Goal: Information Seeking & Learning: Learn about a topic

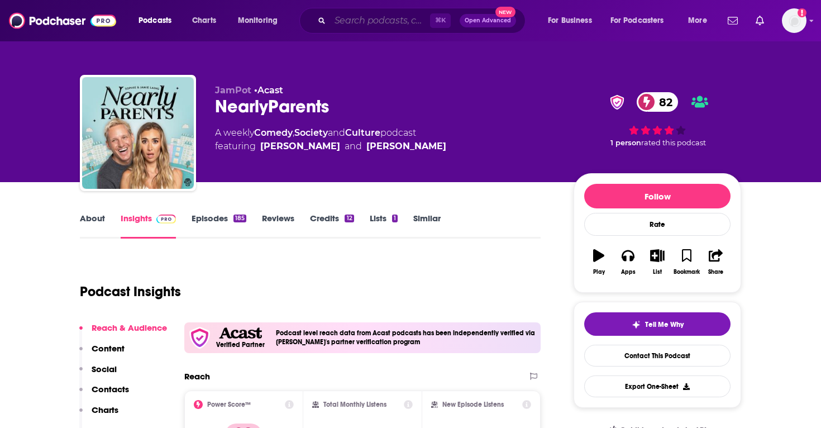
click at [408, 18] on input "Search podcasts, credits, & more..." at bounding box center [380, 21] width 100 height 18
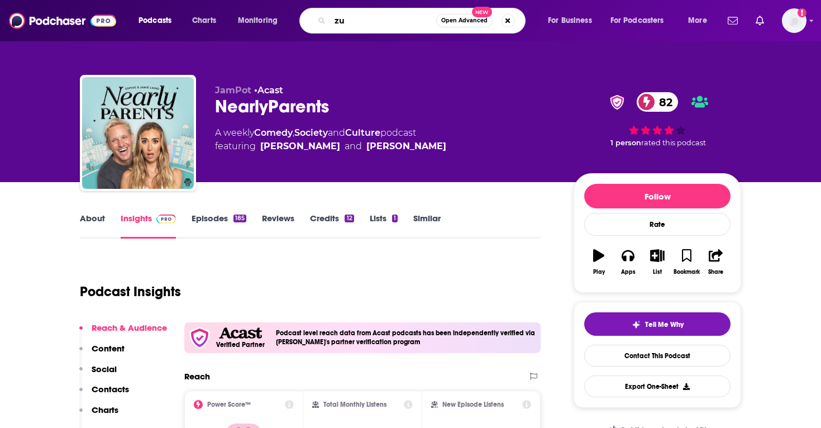
type input "z"
type input "suze orman"
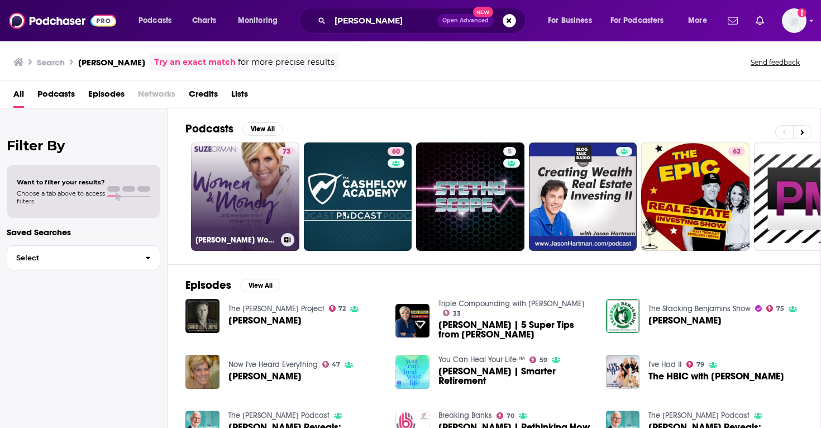
click at [251, 219] on link "73 Suze Orman's Women & Money (And Everyone Smart Enough To Listen)" at bounding box center [245, 196] width 108 height 108
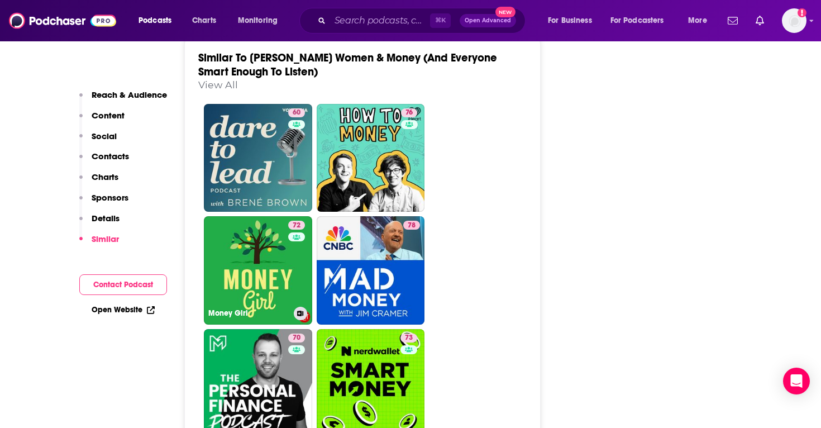
scroll to position [2417, 0]
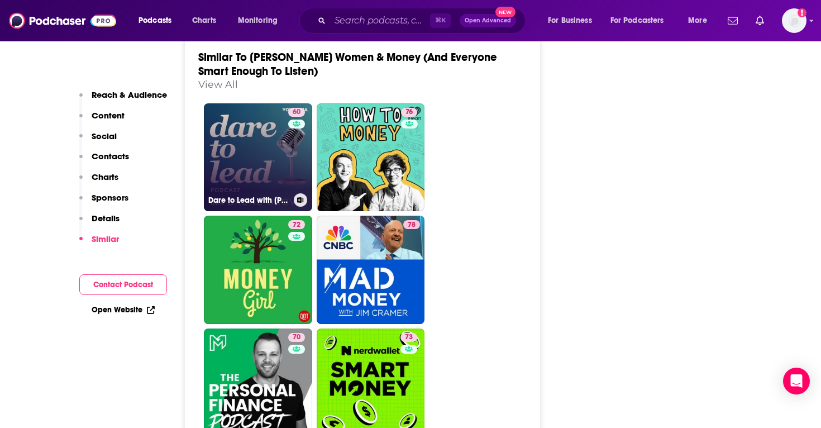
click at [239, 103] on link "60 Dare to Lead with Brené Brown" at bounding box center [258, 157] width 108 height 108
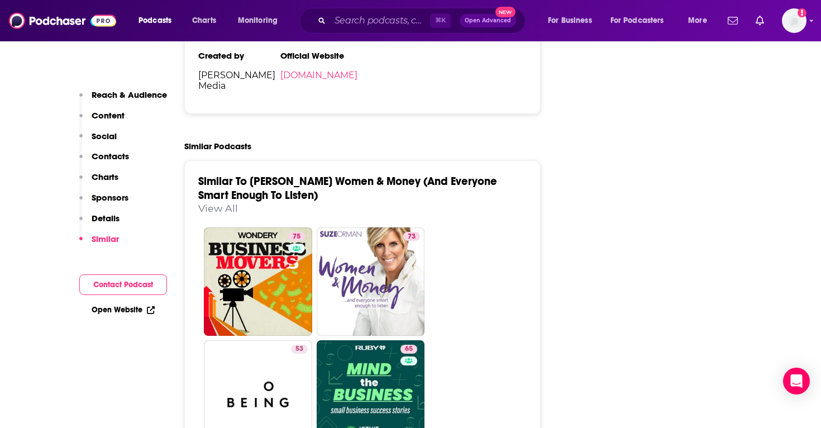
scroll to position [2144, 0]
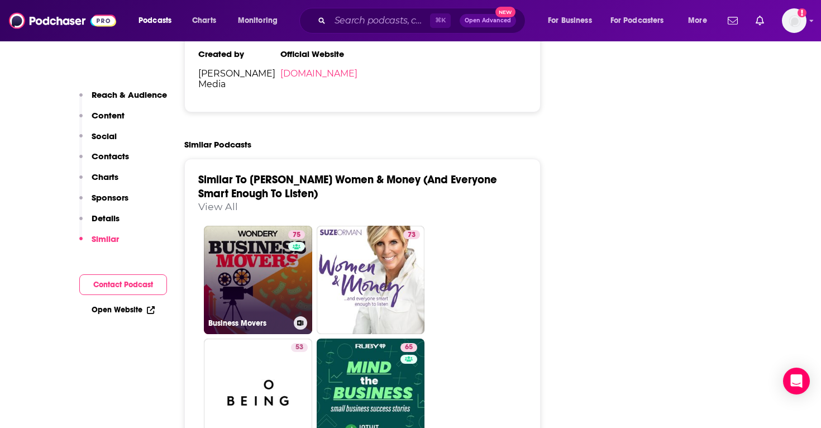
click at [267, 242] on link "75 Business Movers" at bounding box center [258, 280] width 108 height 108
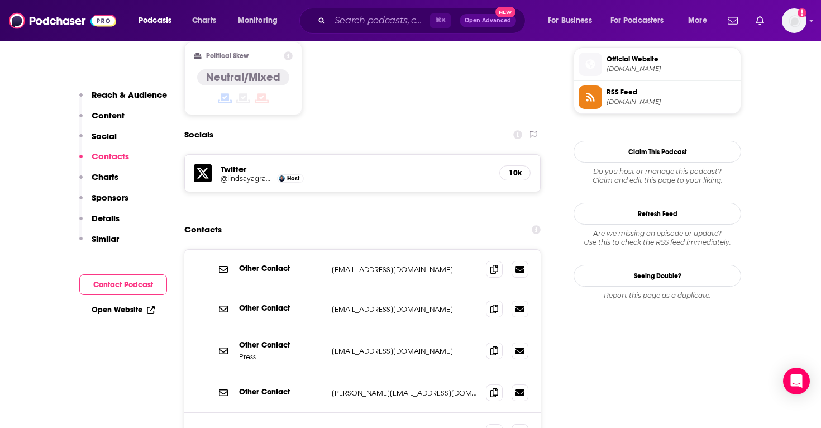
scroll to position [921, 0]
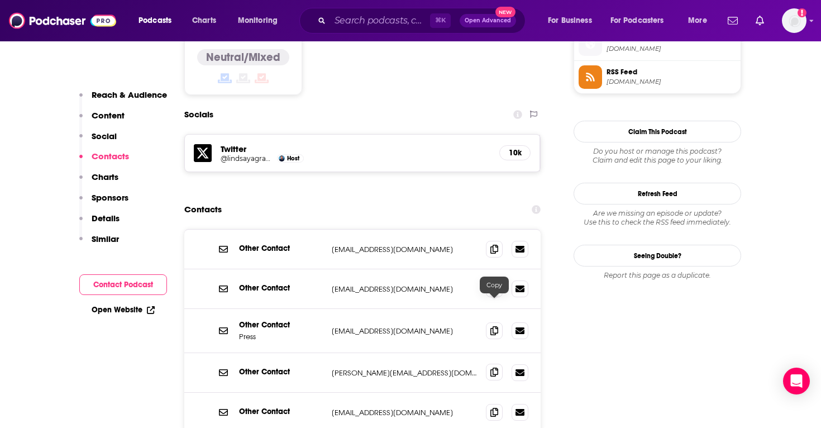
click at [493, 364] on span at bounding box center [494, 372] width 17 height 17
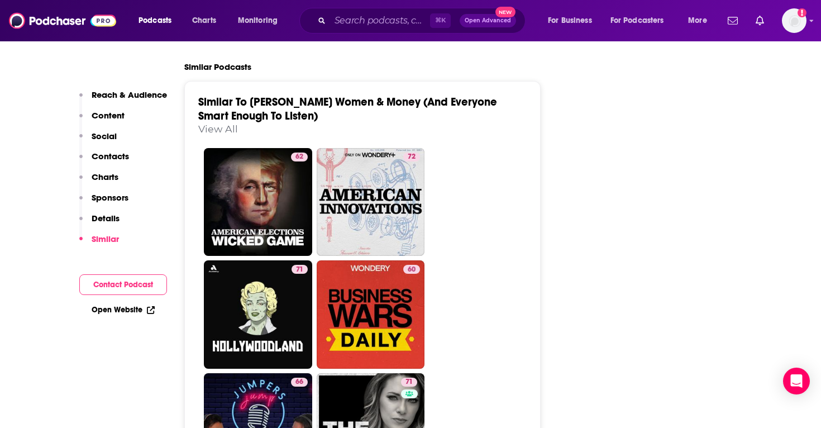
scroll to position [2371, 0]
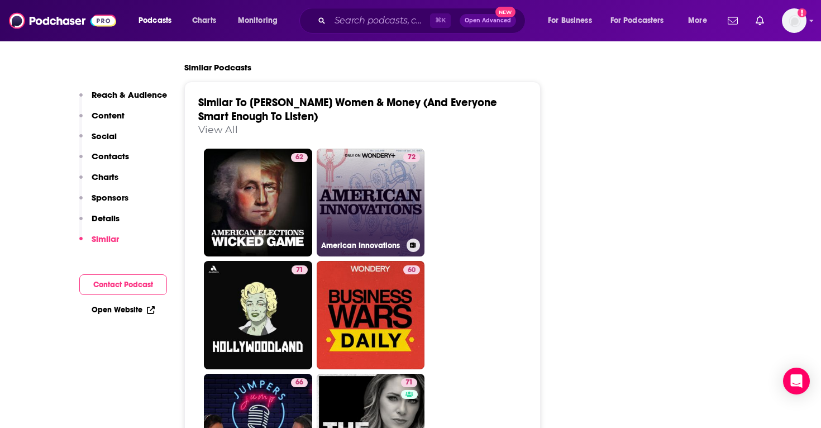
click at [370, 149] on link "72 American Innovations" at bounding box center [371, 203] width 108 height 108
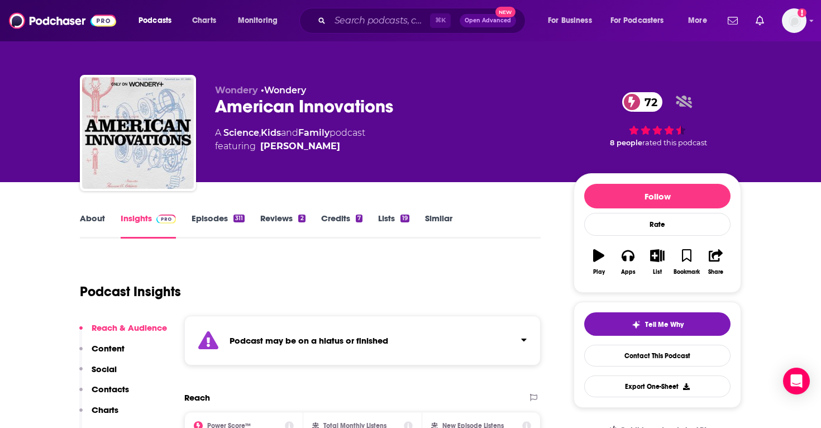
type input "https://www.podchaser.com/podcasts/suze-ormans-women-money-and-ev-645457"
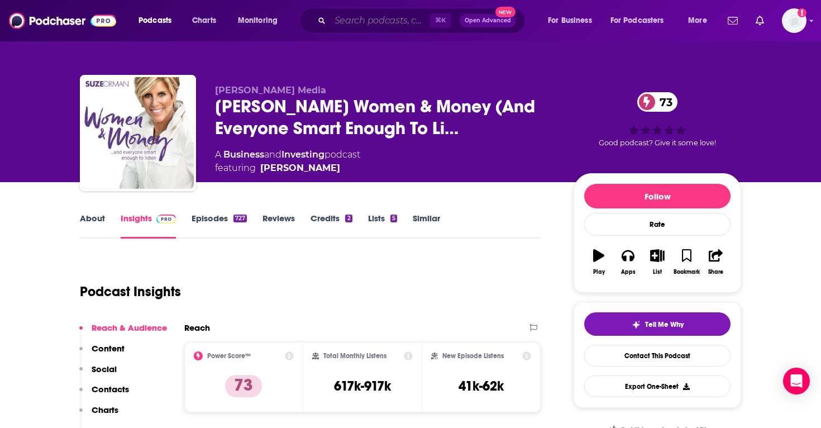
click at [336, 28] on input "Search podcasts, credits, & more..." at bounding box center [380, 21] width 100 height 18
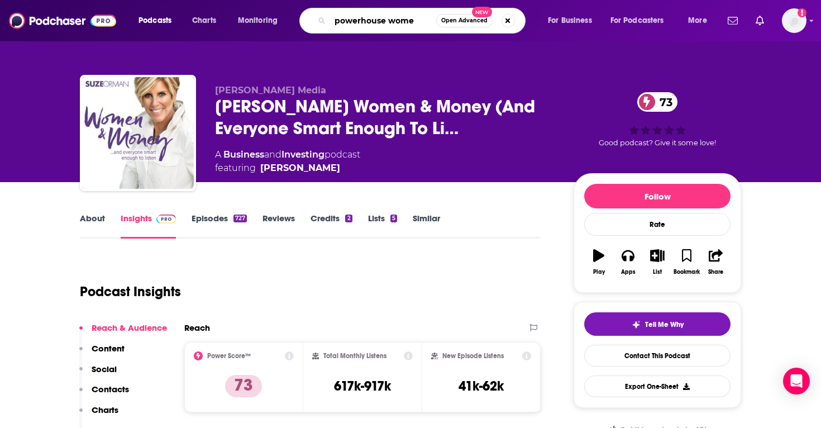
type input "powerhouse women"
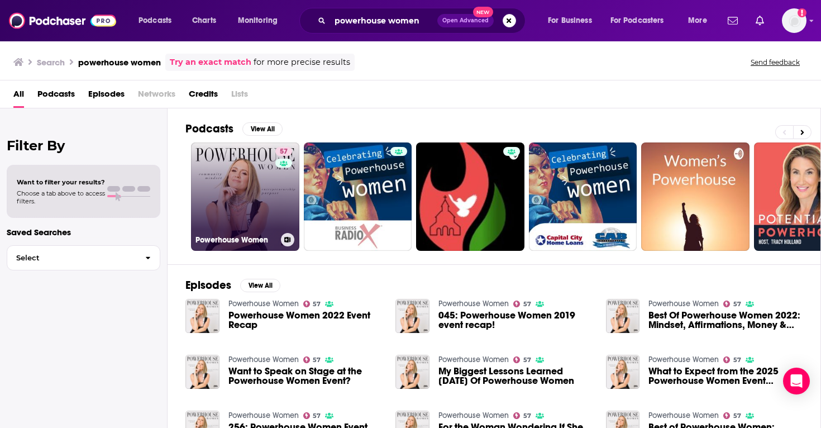
click at [264, 193] on link "57 Powerhouse Women" at bounding box center [245, 196] width 108 height 108
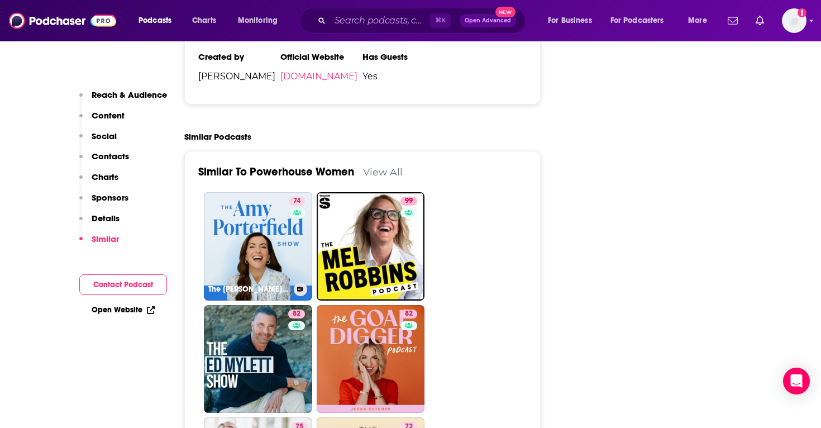
scroll to position [1952, 0]
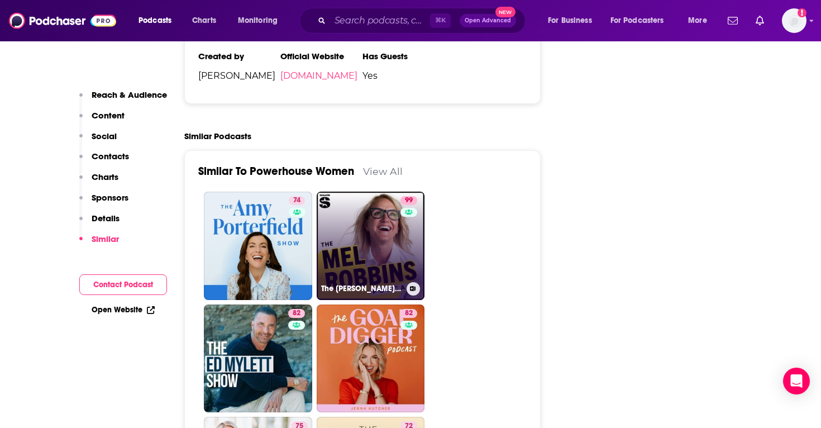
click at [389, 198] on link "99 The Mel Robbins Podcast" at bounding box center [371, 246] width 108 height 108
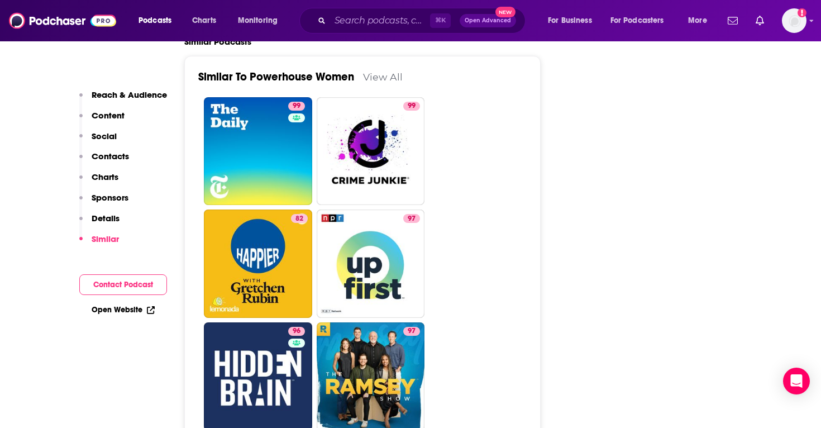
scroll to position [1913, 0]
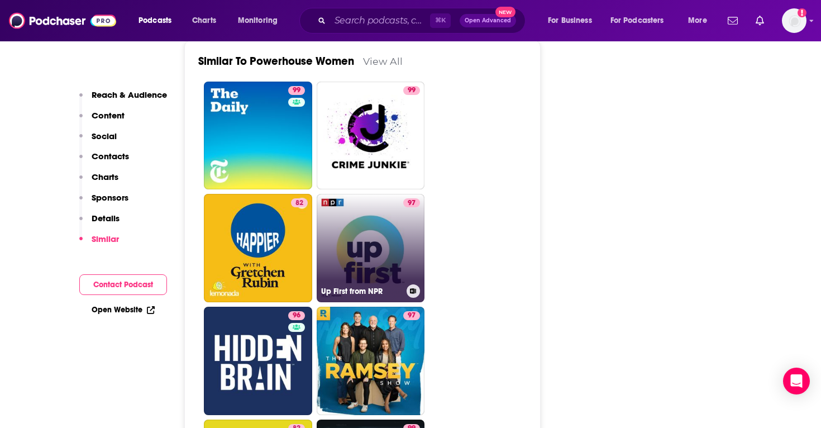
click at [378, 194] on link "97 Up First from NPR" at bounding box center [371, 248] width 108 height 108
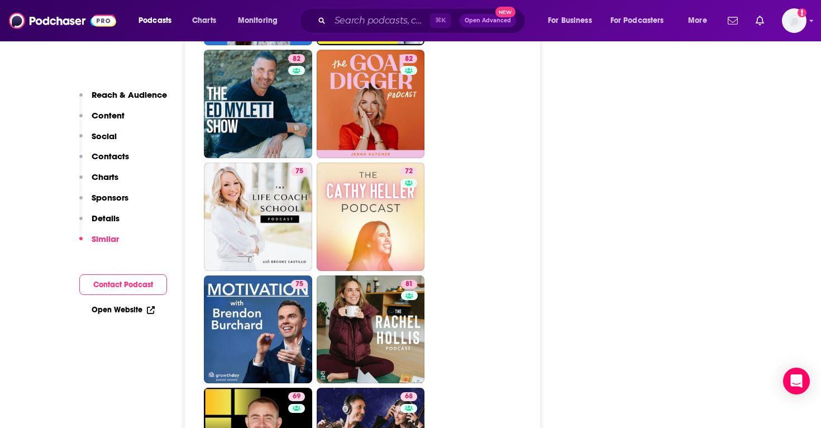
scroll to position [2057, 0]
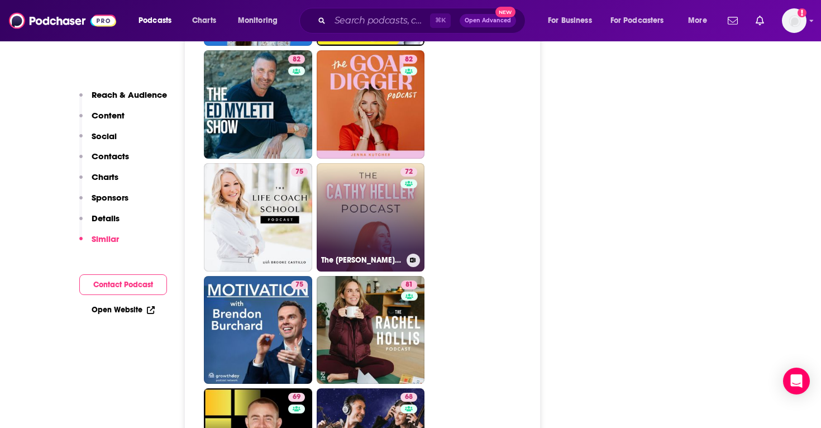
click at [415, 168] on div "72" at bounding box center [411, 211] width 20 height 86
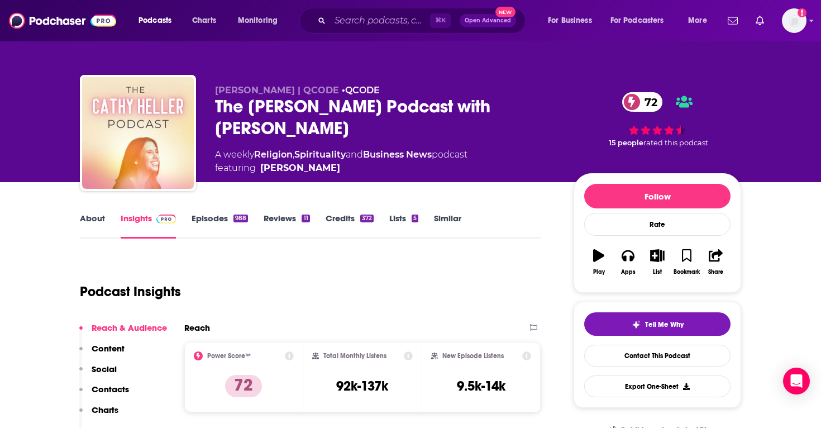
type input "https://www.podchaser.com/podcasts/powerhouse-women-841990"
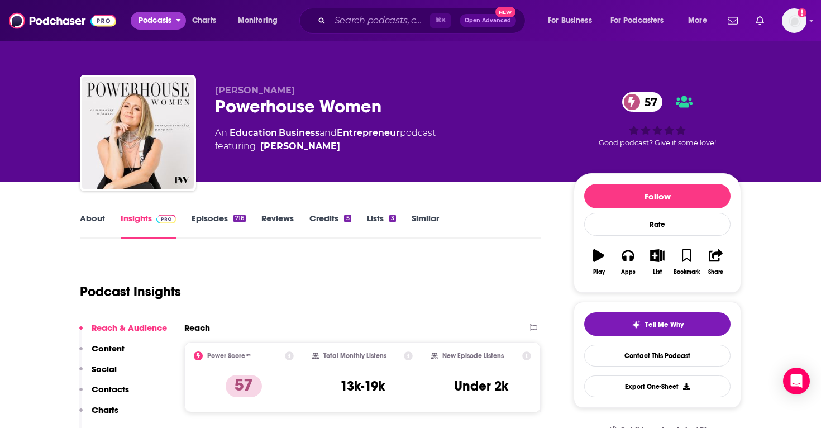
click at [166, 18] on span "Podcasts" at bounding box center [155, 21] width 33 height 16
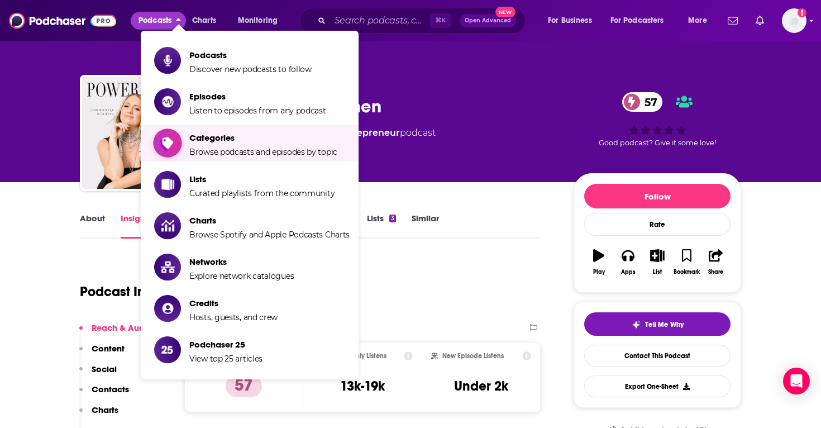
click at [248, 140] on span "Categories" at bounding box center [263, 137] width 148 height 11
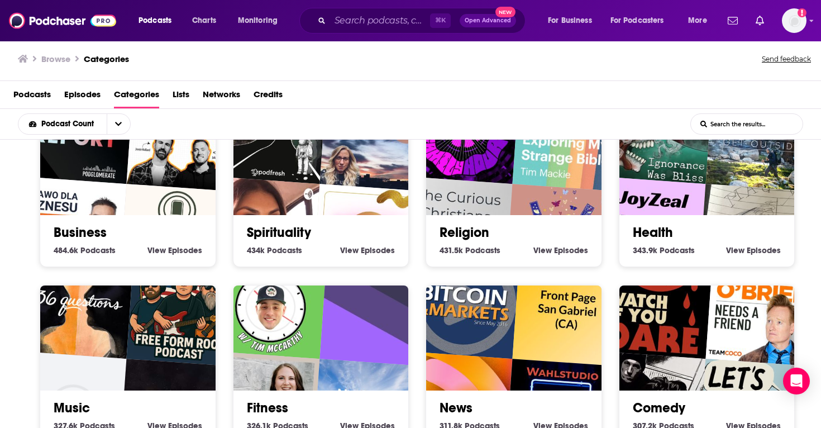
scroll to position [238, 0]
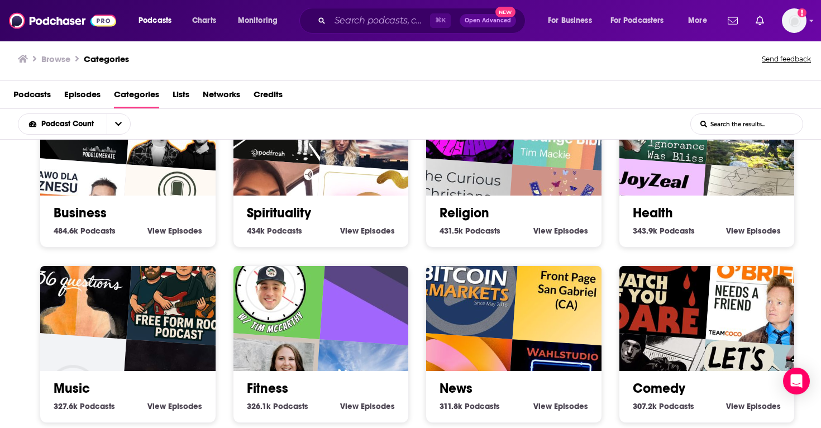
click at [165, 215] on h2 "Business" at bounding box center [128, 213] width 149 height 17
click at [92, 207] on link "Business" at bounding box center [80, 213] width 53 height 17
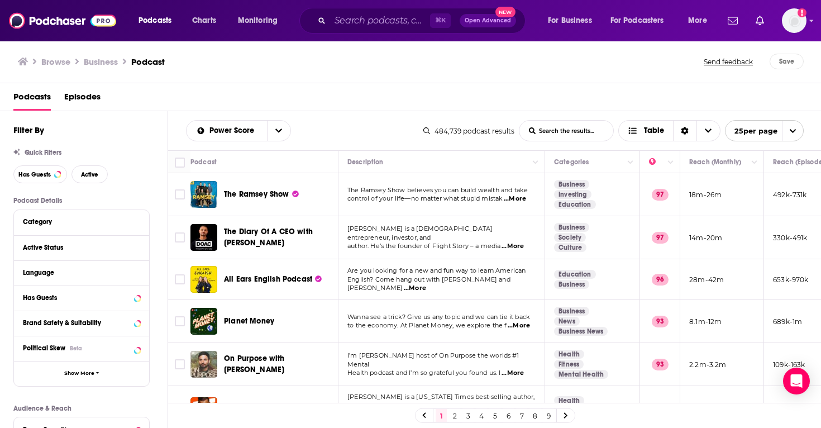
click at [515, 199] on span "...More" at bounding box center [515, 198] width 22 height 9
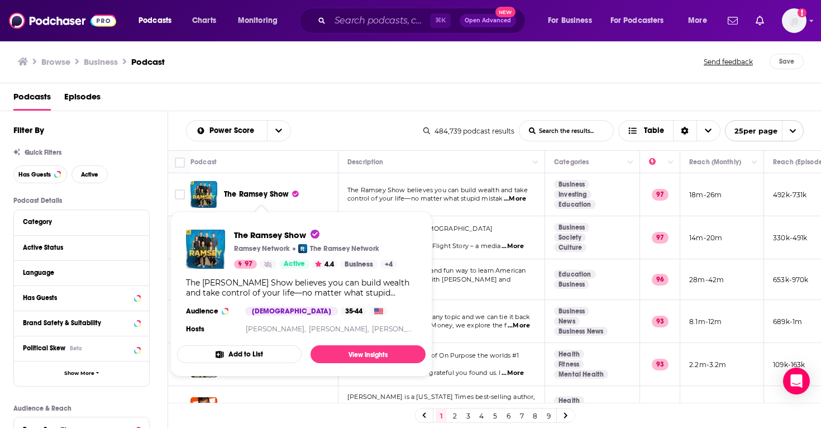
click at [253, 193] on span "The Ramsey Show" at bounding box center [256, 193] width 65 height 9
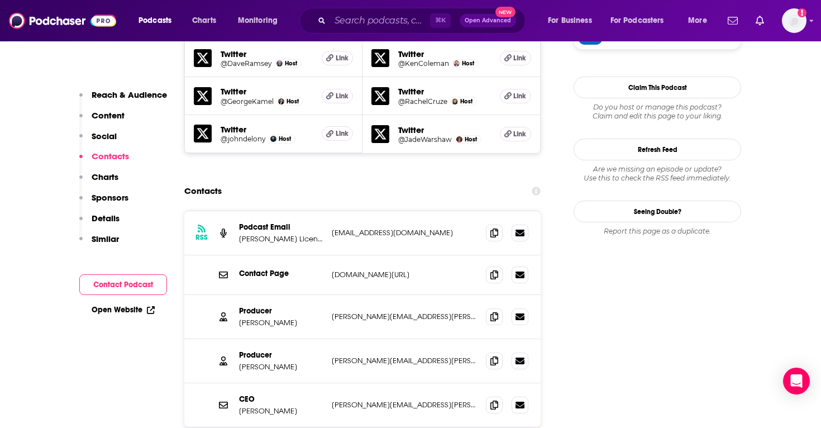
scroll to position [1171, 0]
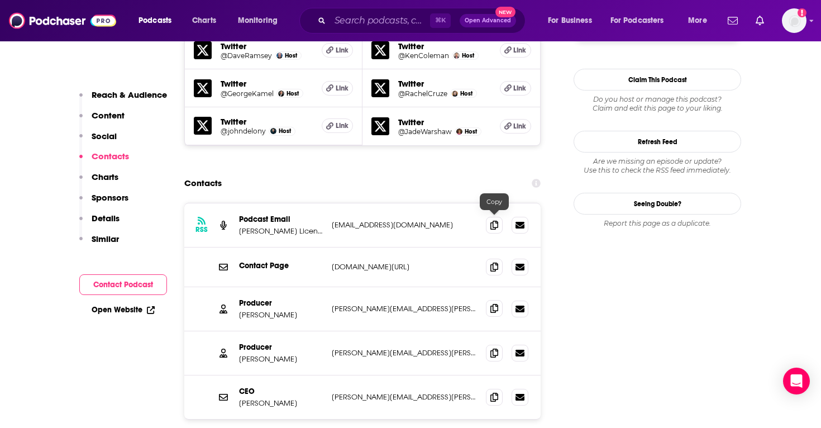
click at [489, 300] on span at bounding box center [494, 308] width 17 height 17
click at [500, 344] on span at bounding box center [494, 352] width 17 height 17
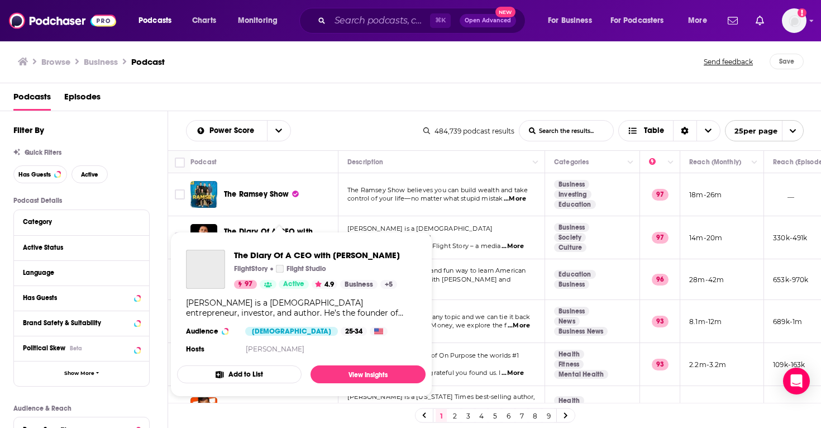
click at [268, 241] on div "The Diary Of A CEO with Steven Bartlett FlightStory Flight Studio 97 Active 4.9…" at bounding box center [301, 303] width 249 height 125
click at [257, 226] on span "The Diary Of A CEO with Steven Bartlett FlightStory Flight Studio 97 Active 4.9…" at bounding box center [301, 314] width 262 height 178
click at [297, 230] on span "The Diary Of A CEO with Steven Bartlett FlightStory Flight Studio 97 Active 4.9…" at bounding box center [301, 314] width 262 height 178
click at [269, 235] on span "The Diary Of A CEO with Steven Bartlett FlightStory Flight Studio 97 Active 4.9…" at bounding box center [301, 314] width 249 height 165
click at [302, 259] on span "The Diary Of A CEO with [PERSON_NAME]" at bounding box center [317, 255] width 166 height 11
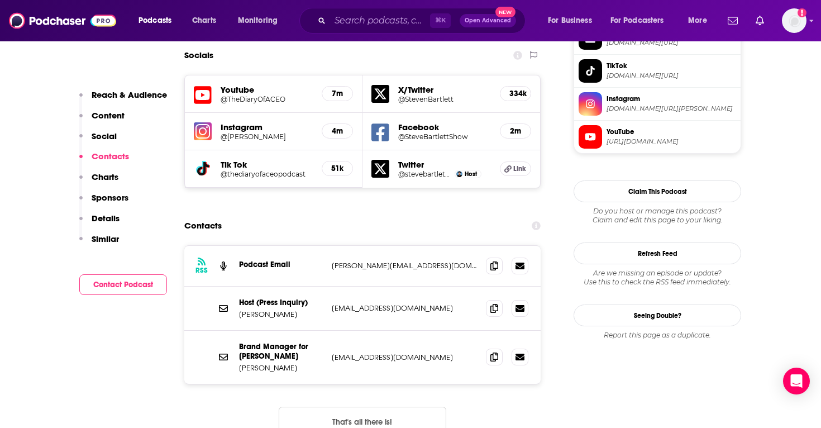
scroll to position [1035, 0]
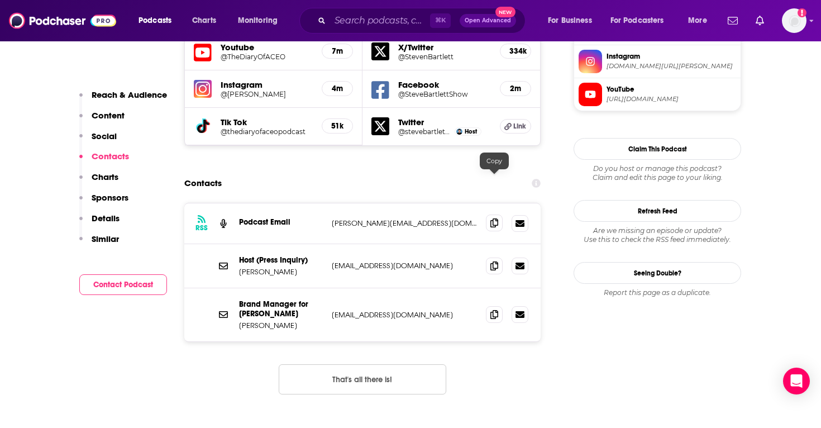
click at [493, 218] on icon at bounding box center [495, 222] width 8 height 9
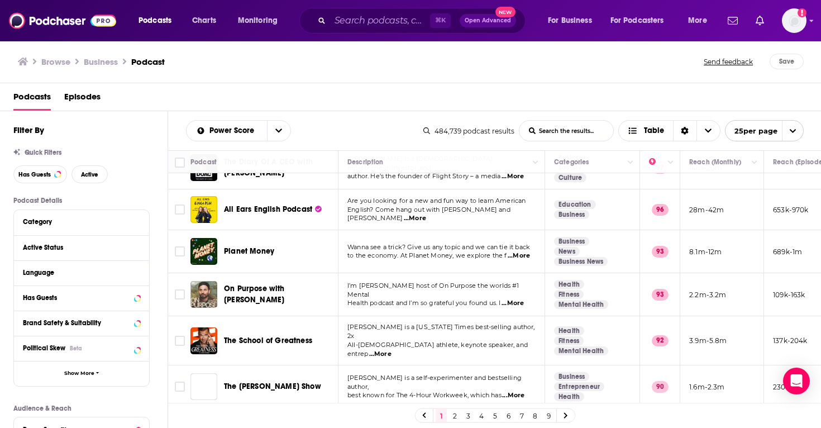
scroll to position [72, 0]
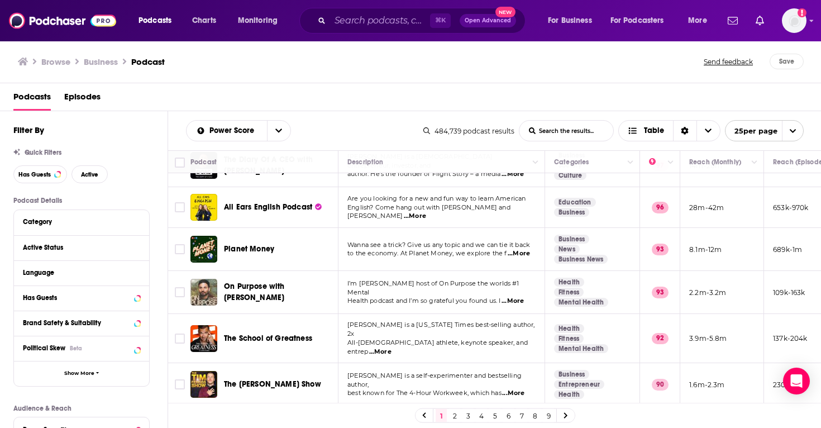
click at [526, 256] on span "...More" at bounding box center [519, 253] width 22 height 9
click at [496, 245] on span "Wanna see a trick? Give us any topic and we can tie it back" at bounding box center [439, 245] width 183 height 8
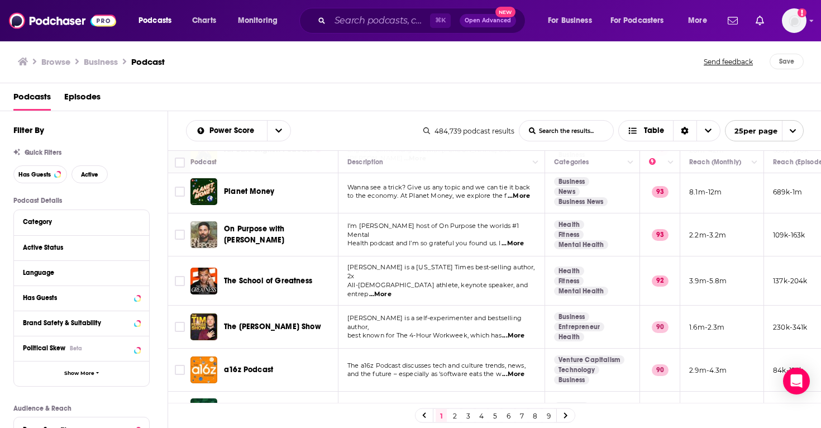
scroll to position [132, 0]
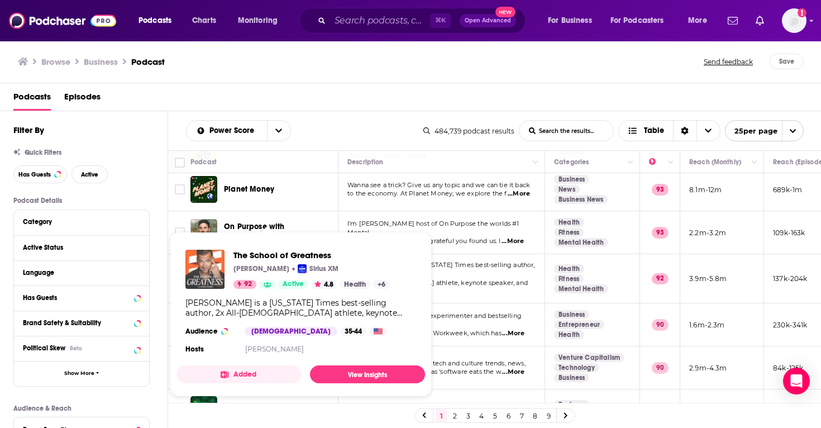
click at [220, 258] on img "The School of Greatness" at bounding box center [205, 269] width 39 height 39
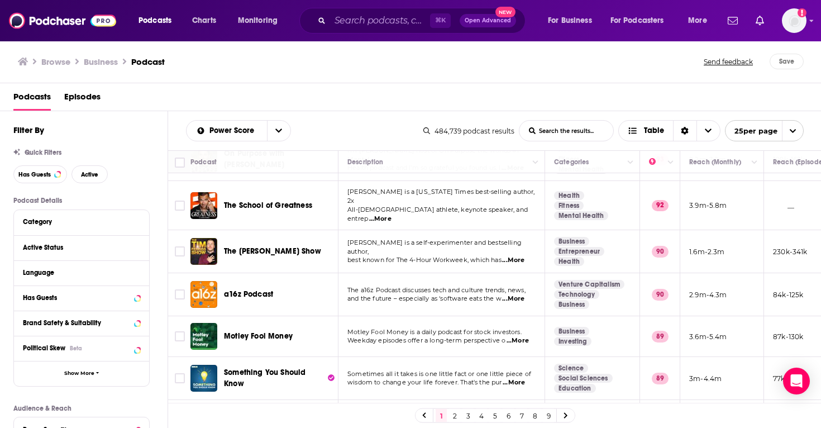
scroll to position [206, 0]
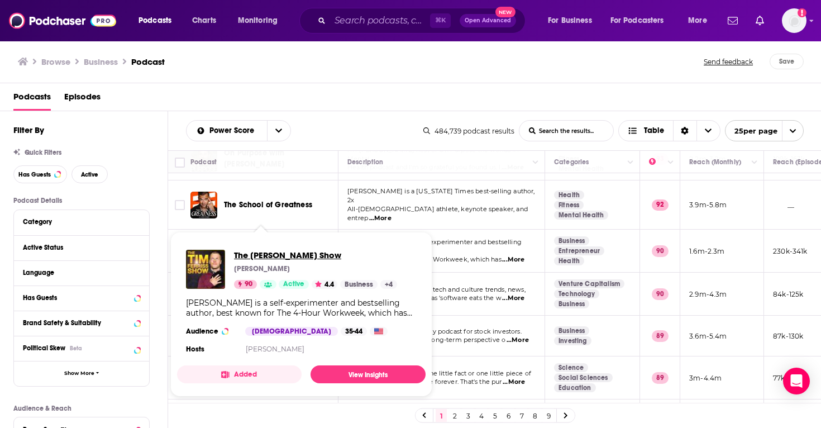
click at [288, 255] on span "The [PERSON_NAME] Show" at bounding box center [315, 255] width 163 height 11
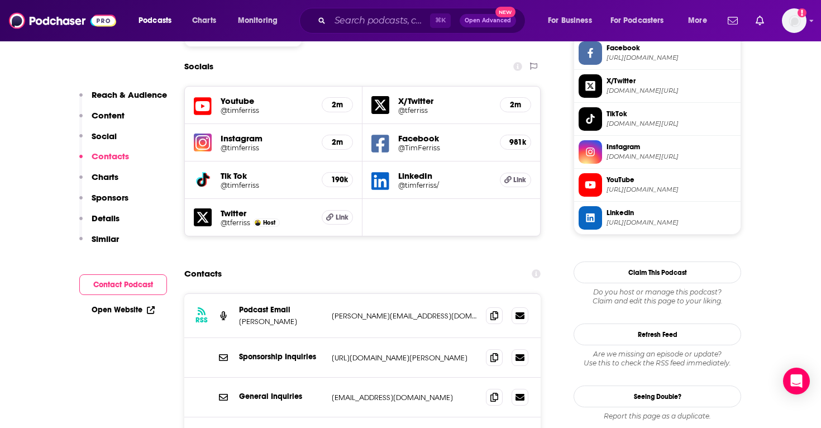
scroll to position [980, 0]
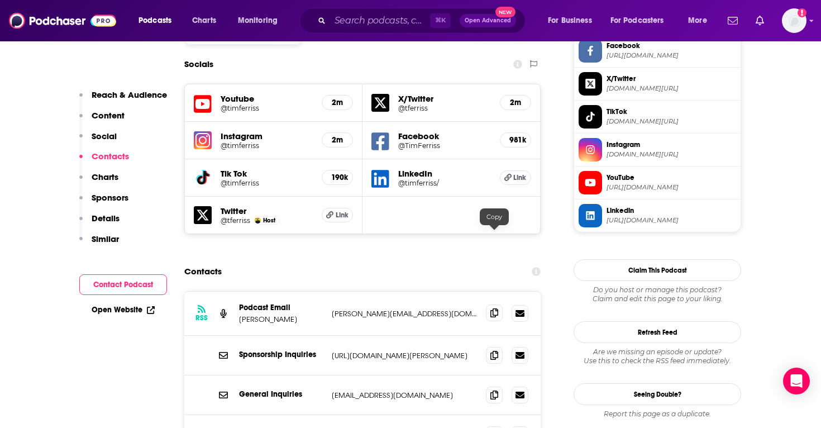
click at [497, 308] on icon at bounding box center [495, 312] width 8 height 9
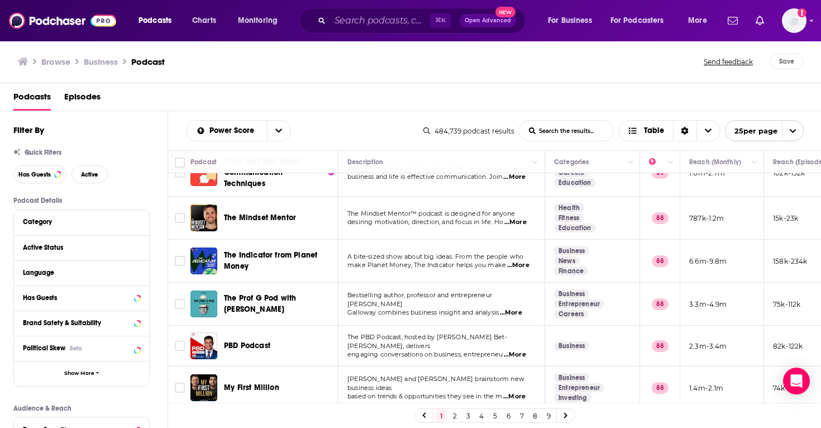
scroll to position [457, 0]
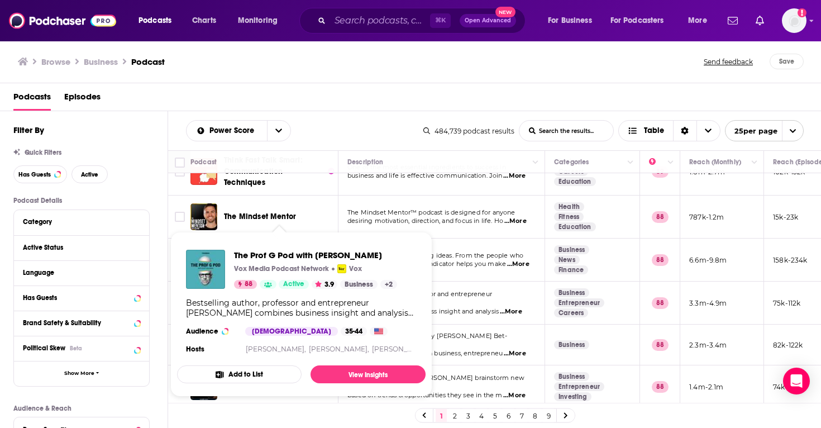
click at [296, 292] on div "The Prof G Pod with Scott Galloway Vox Media Podcast Network Vox 88 Active 3.9 …" at bounding box center [301, 303] width 249 height 125
click at [303, 250] on span "The Prof G Pod with [PERSON_NAME]" at bounding box center [315, 255] width 163 height 11
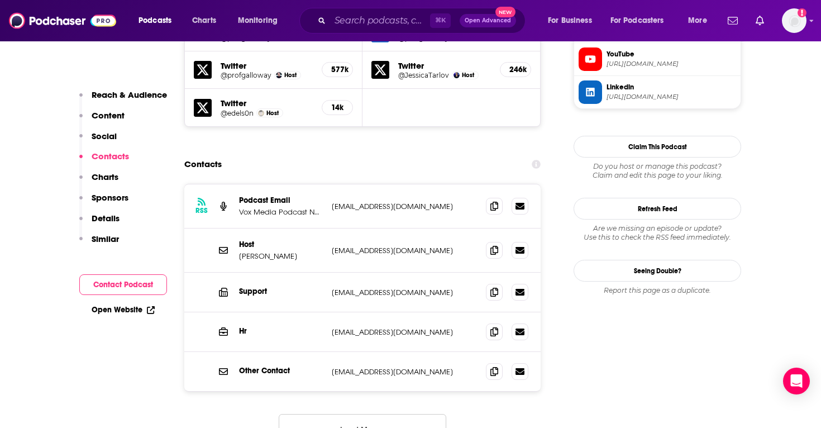
scroll to position [1104, 0]
click at [406, 413] on button "Load More..." at bounding box center [363, 428] width 168 height 30
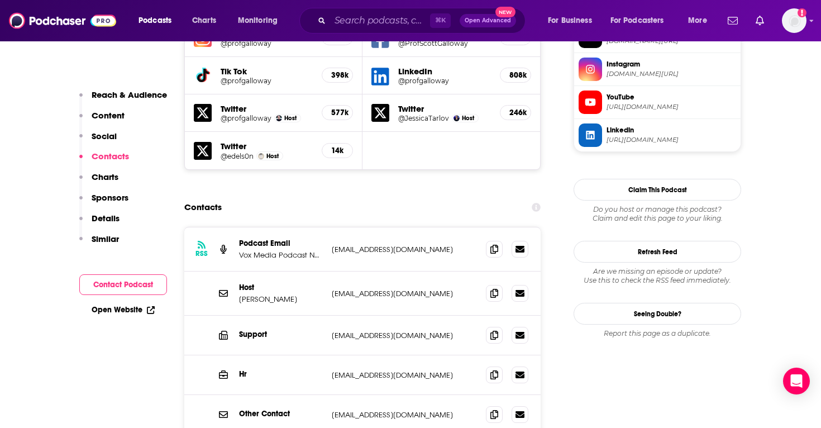
scroll to position [1057, 0]
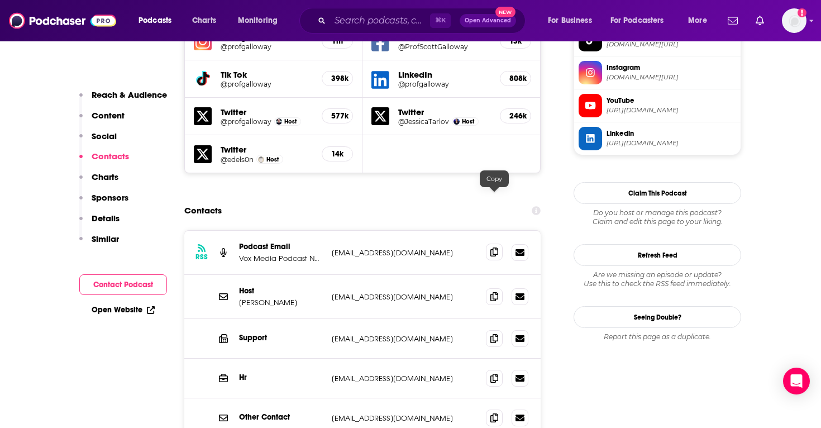
click at [496, 248] on icon at bounding box center [495, 252] width 8 height 9
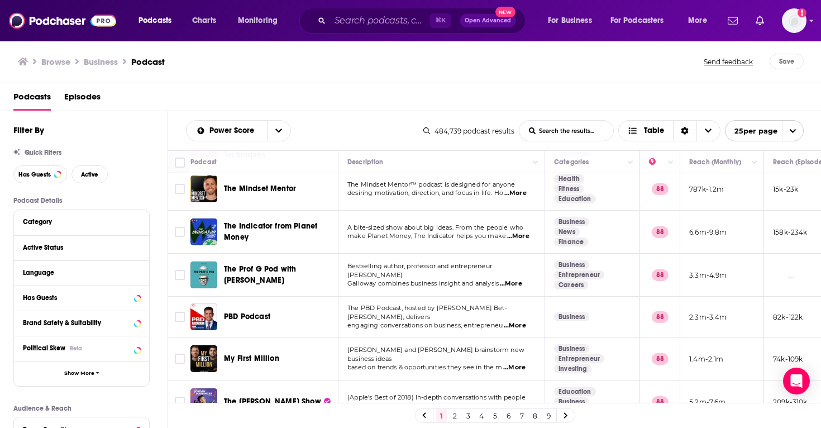
scroll to position [484, 0]
click at [237, 312] on span "PBD Podcast" at bounding box center [247, 316] width 46 height 9
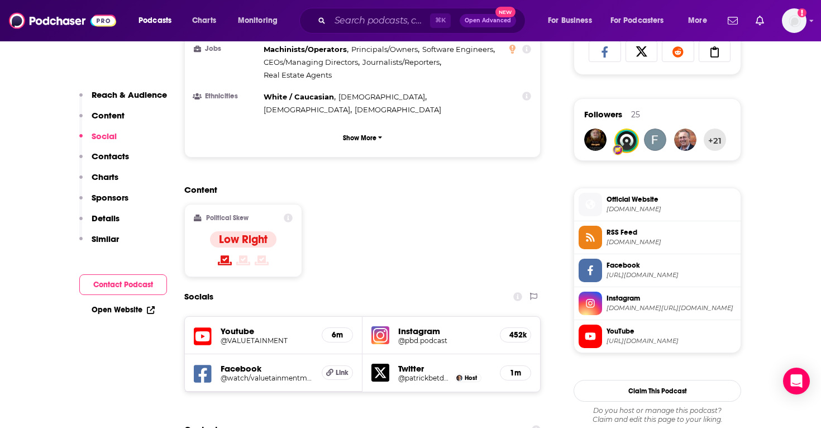
scroll to position [871, 0]
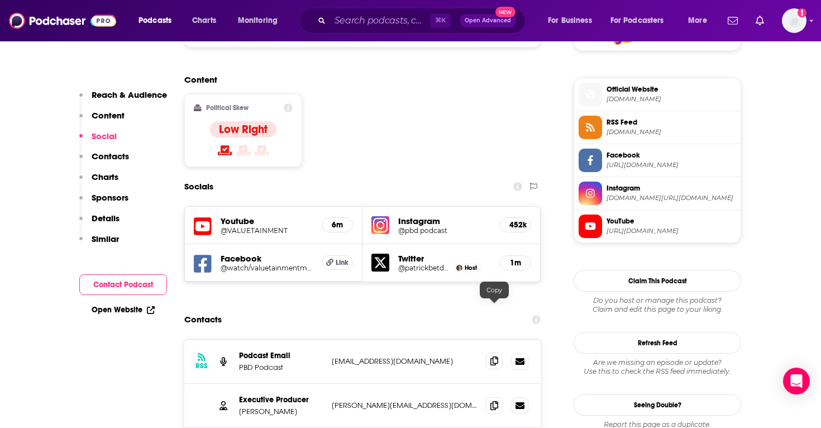
click at [491, 356] on icon at bounding box center [495, 360] width 8 height 9
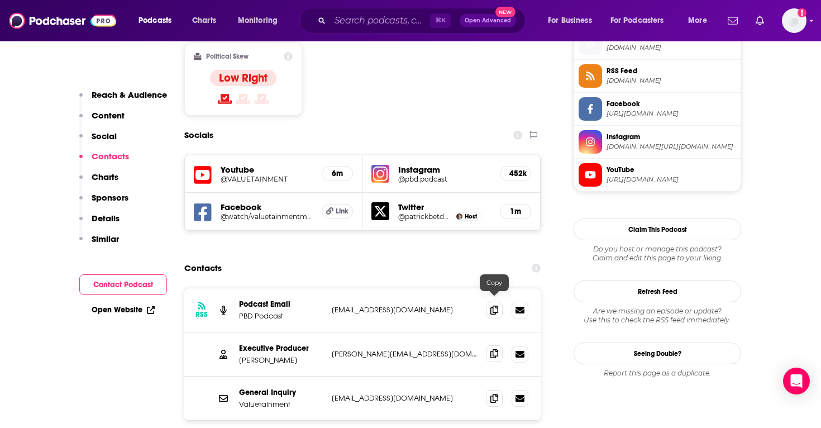
click at [497, 349] on icon at bounding box center [495, 353] width 8 height 9
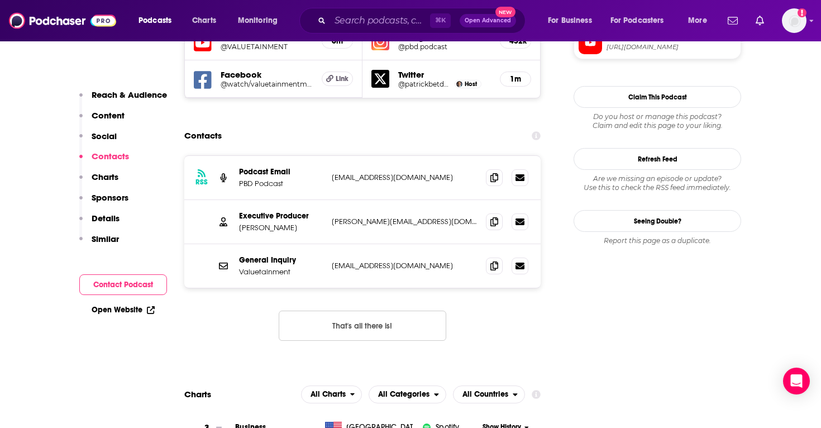
scroll to position [1054, 0]
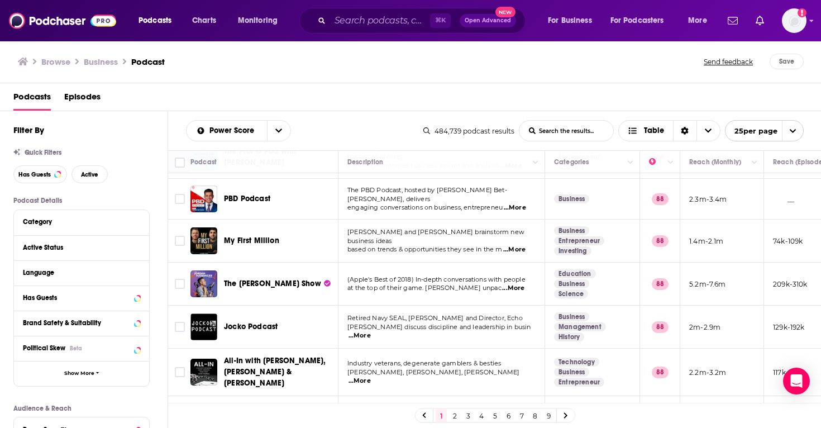
scroll to position [574, 0]
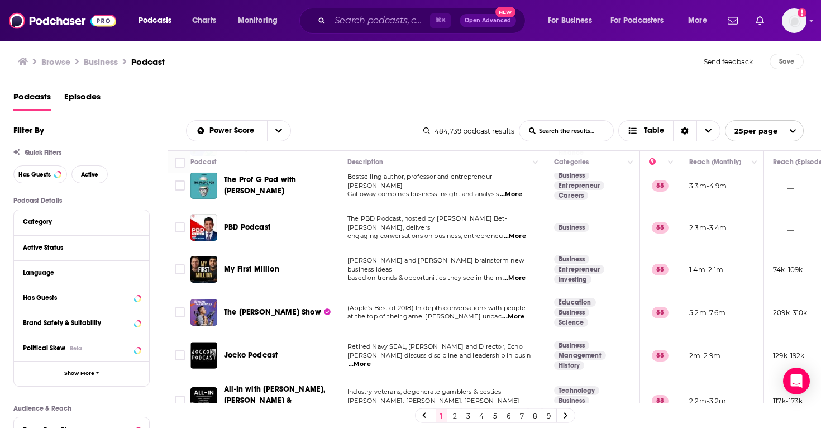
click at [258, 265] on div "Podcasts Charts Monitoring ⌘ K Open Advanced New For Business For Podcasters Mo…" at bounding box center [410, 214] width 821 height 428
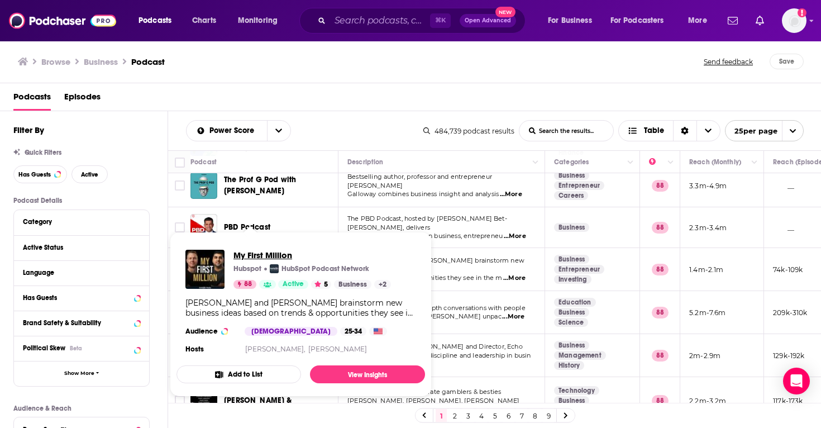
click at [260, 256] on span "My First Million" at bounding box center [313, 255] width 158 height 11
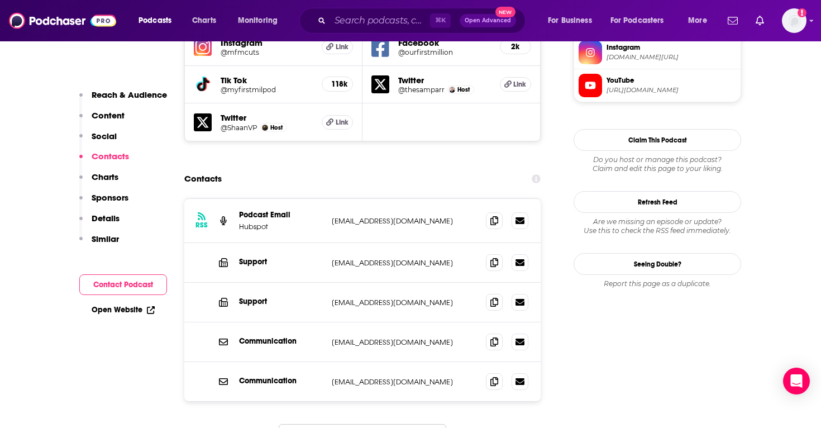
scroll to position [1078, 0]
click at [494, 215] on icon at bounding box center [495, 219] width 8 height 9
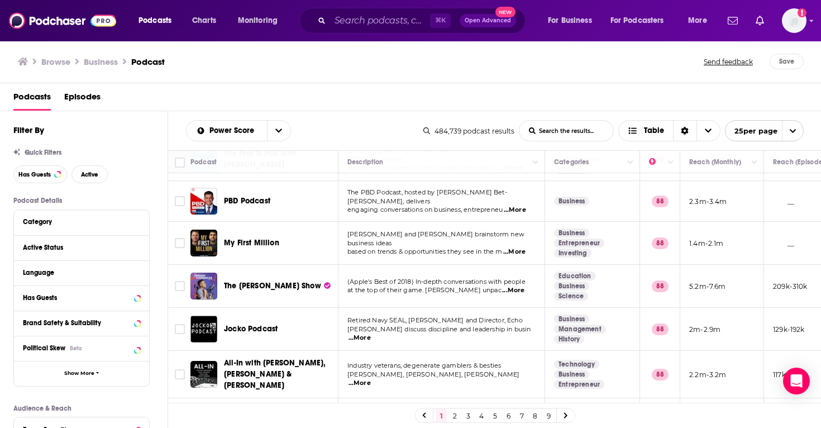
scroll to position [631, 0]
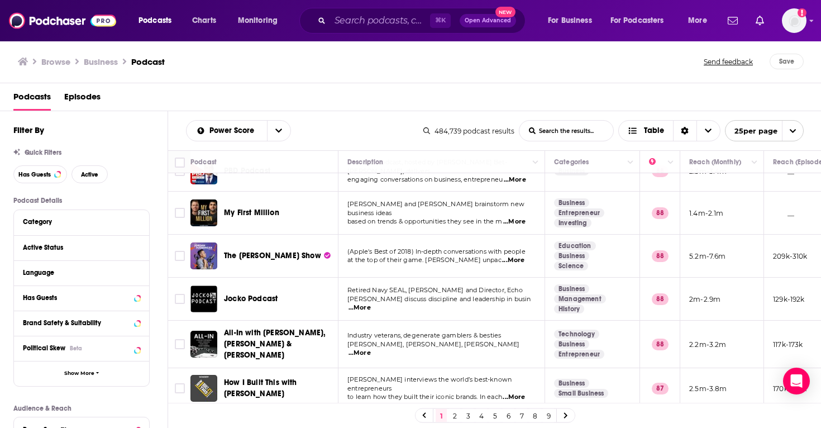
click at [265, 245] on div "Podcasts Charts Monitoring ⌘ K Open Advanced New For Business For Podcasters Mo…" at bounding box center [410, 214] width 821 height 428
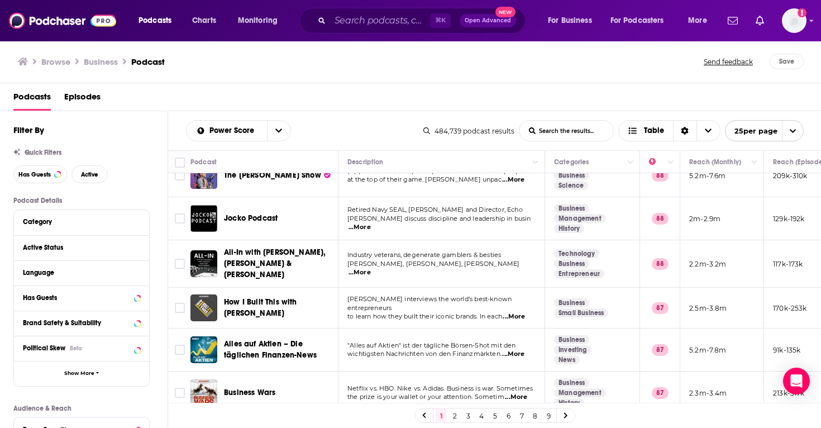
scroll to position [712, 0]
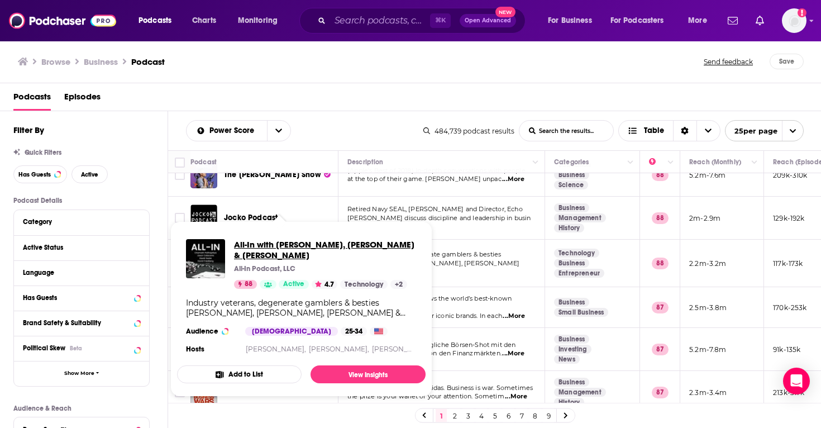
click at [303, 246] on span "All-In with [PERSON_NAME], [PERSON_NAME] & [PERSON_NAME]" at bounding box center [325, 249] width 183 height 21
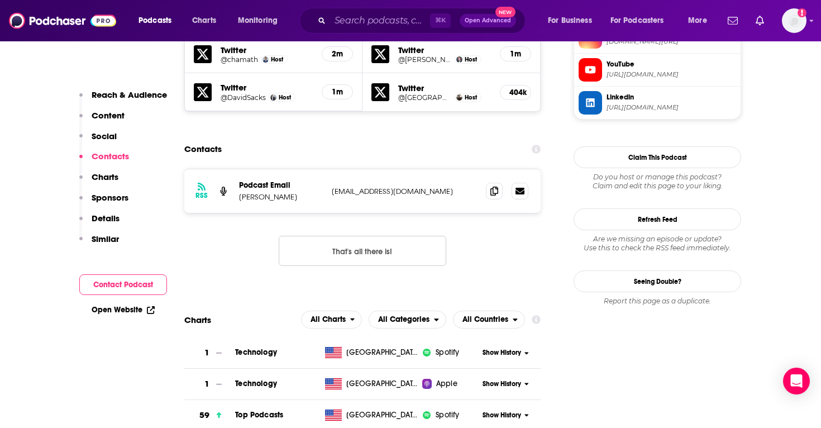
scroll to position [1130, 0]
click at [492, 186] on icon at bounding box center [495, 190] width 8 height 9
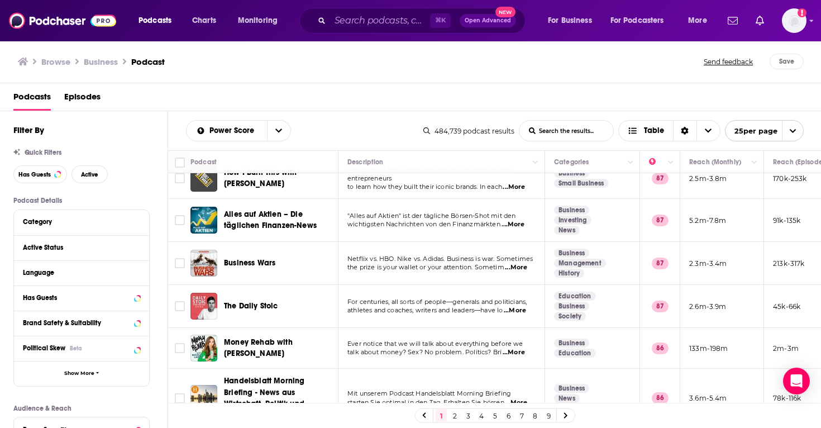
scroll to position [841, 2]
click at [520, 263] on span "...More" at bounding box center [514, 267] width 22 height 9
click at [425, 306] on span "athletes and coaches, writers and leaders—have lo" at bounding box center [423, 310] width 155 height 8
click at [507, 306] on span "...More" at bounding box center [513, 310] width 22 height 9
click at [265, 290] on div "Podcasts Charts Monitoring ⌘ K Open Advanced New For Business For Podcasters Mo…" at bounding box center [410, 214] width 821 height 428
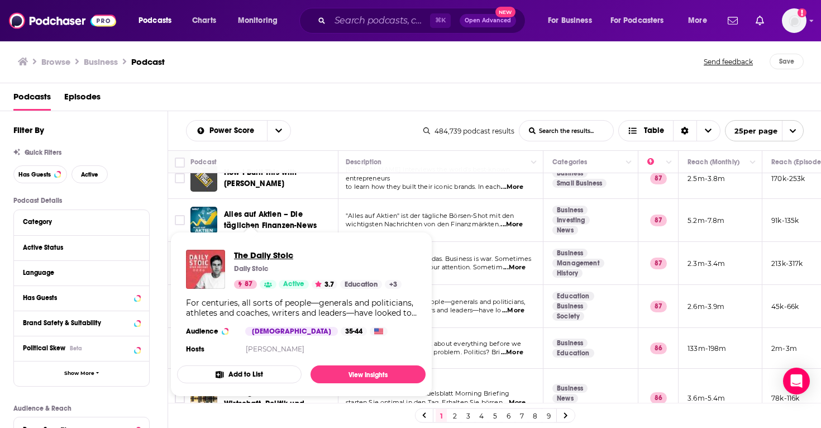
click at [264, 252] on span "The Daily Stoic" at bounding box center [318, 255] width 168 height 11
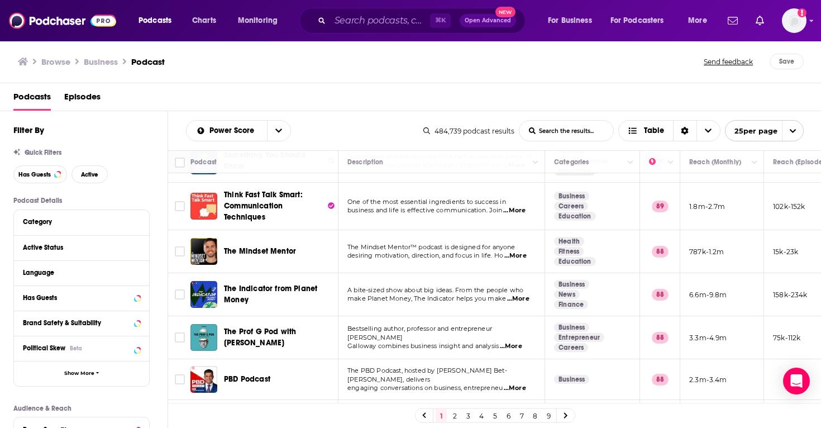
scroll to position [841, 0]
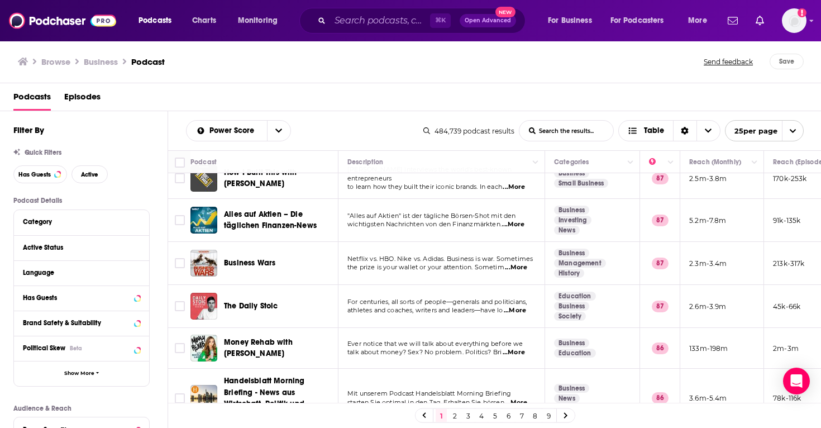
click at [524, 306] on span "...More" at bounding box center [515, 310] width 22 height 9
click at [479, 298] on p "For centuries, all sorts of people—generals and politicians," at bounding box center [442, 302] width 188 height 9
click at [512, 348] on span "...More" at bounding box center [514, 352] width 22 height 9
click at [299, 332] on div "Podcasts Charts Monitoring ⌘ K Open Advanced New For Business For Podcasters Mo…" at bounding box center [410, 214] width 821 height 428
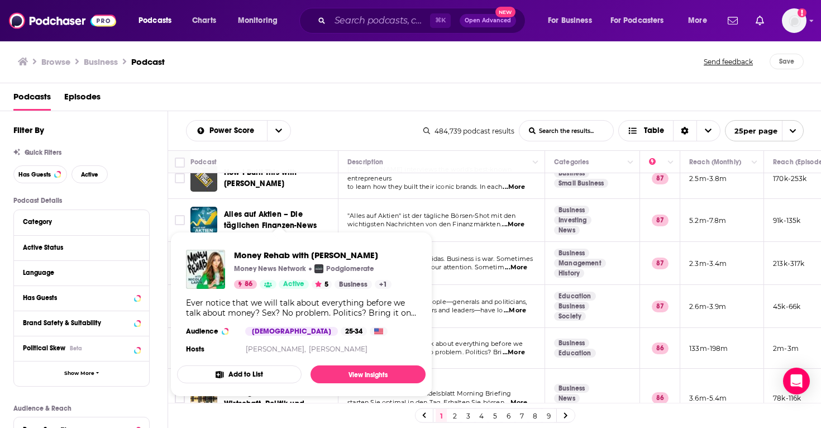
click at [307, 245] on div "Money Rehab with Nicole Lapin Money News Network Podglomerate 86 Active 5 Busin…" at bounding box center [301, 303] width 249 height 125
click at [310, 251] on span "Money Rehab with Nicole Lapin" at bounding box center [313, 255] width 158 height 11
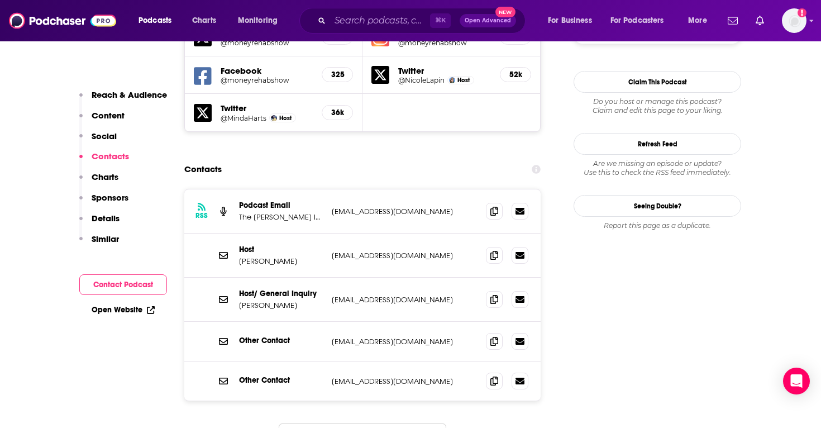
scroll to position [1037, 0]
click at [492, 206] on icon at bounding box center [495, 210] width 8 height 9
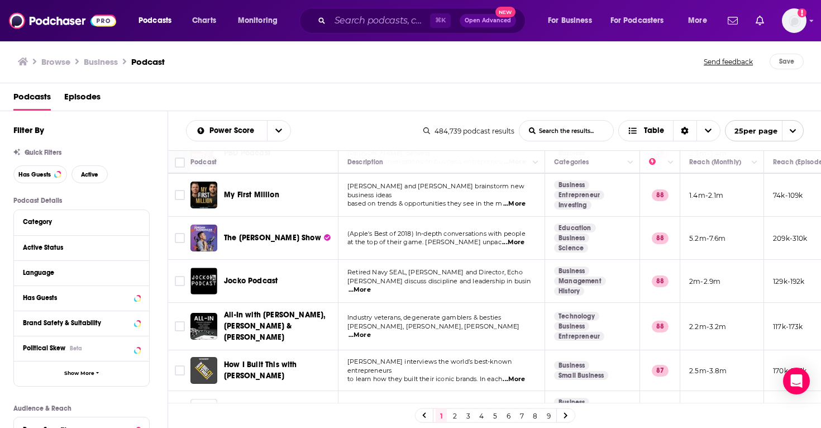
scroll to position [841, 0]
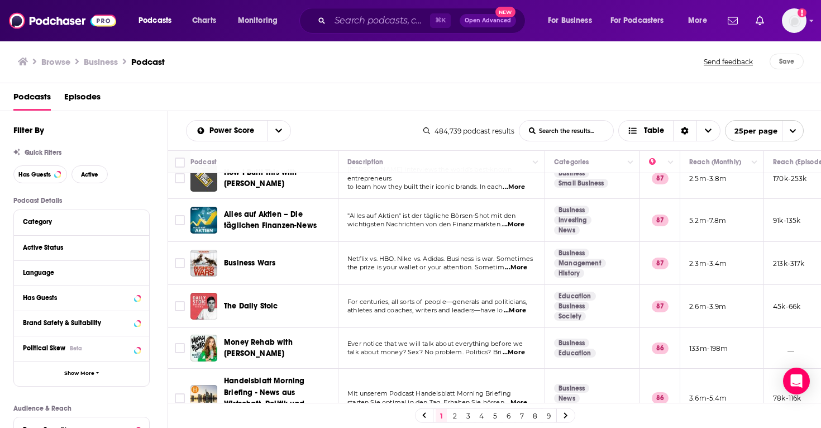
click at [457, 415] on link "2" at bounding box center [454, 415] width 11 height 13
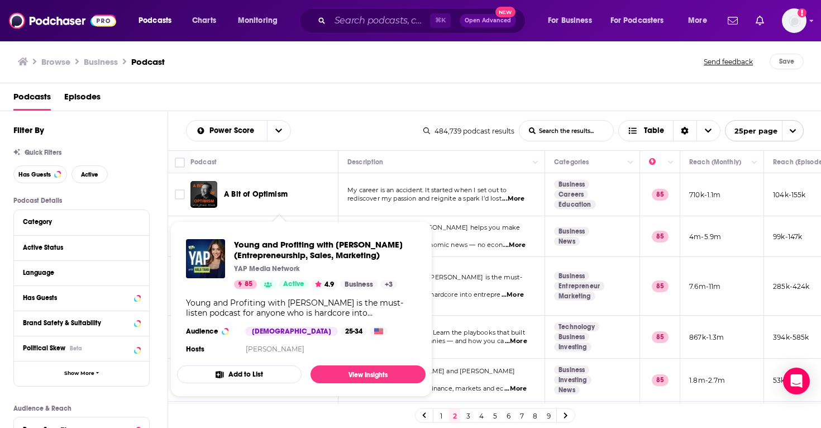
click at [289, 279] on div "Young and Profiting with Hala Taha (Entrepreneurship, Sales, Marketing) YAP Med…" at bounding box center [325, 264] width 183 height 50
click at [289, 242] on span "Young and Profiting with [PERSON_NAME] (Entrepreneurship, Sales, Marketing)" at bounding box center [325, 249] width 183 height 21
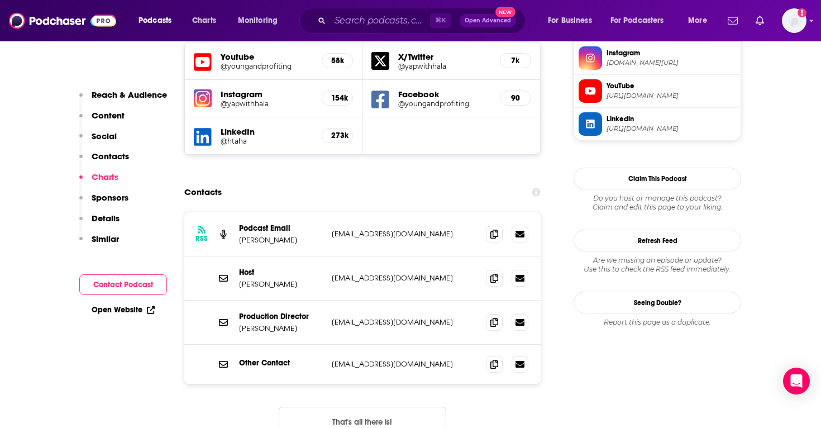
scroll to position [1040, 0]
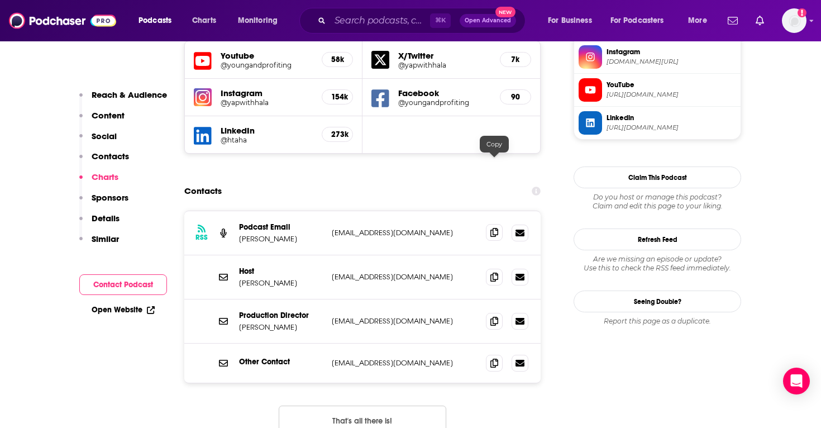
click at [493, 228] on icon at bounding box center [495, 232] width 8 height 9
click at [493, 312] on span at bounding box center [494, 320] width 17 height 17
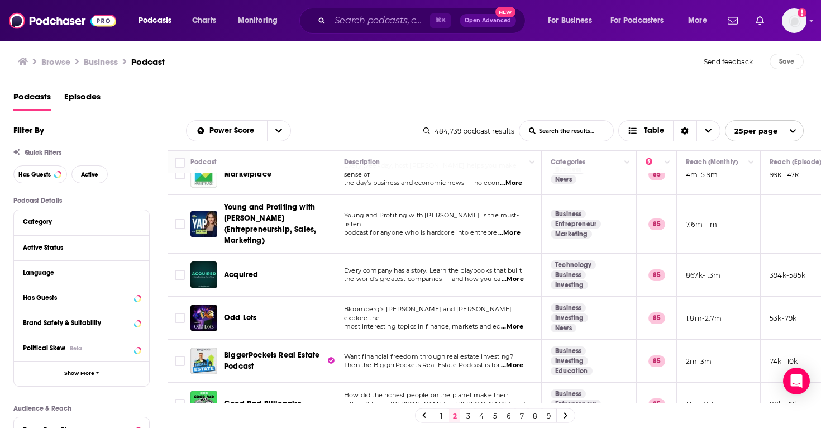
scroll to position [62, 0]
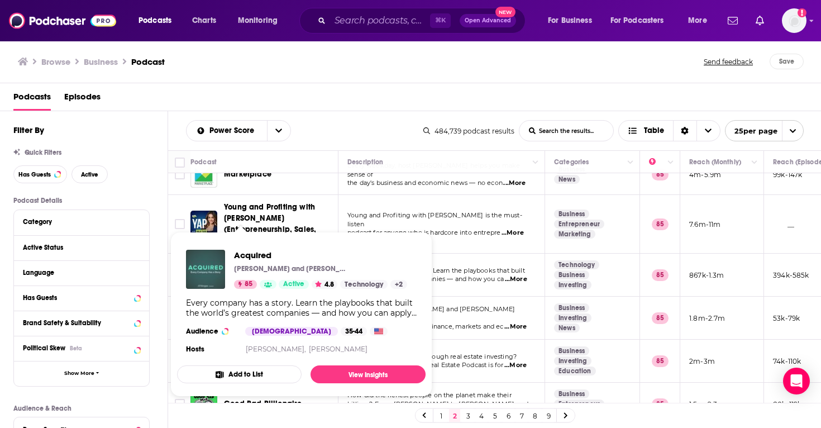
click at [213, 264] on img "Acquired" at bounding box center [205, 269] width 39 height 39
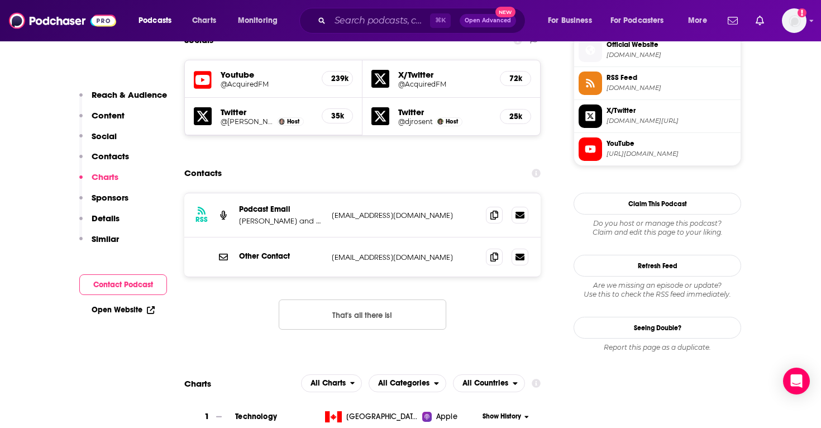
scroll to position [1016, 0]
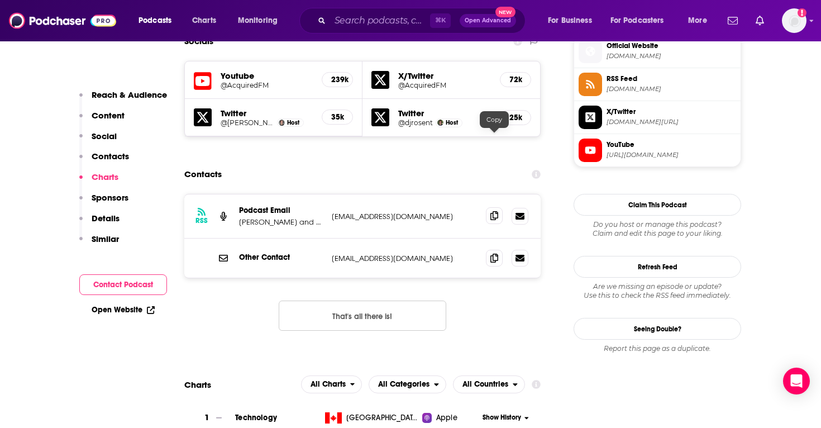
click at [492, 211] on icon at bounding box center [495, 215] width 8 height 9
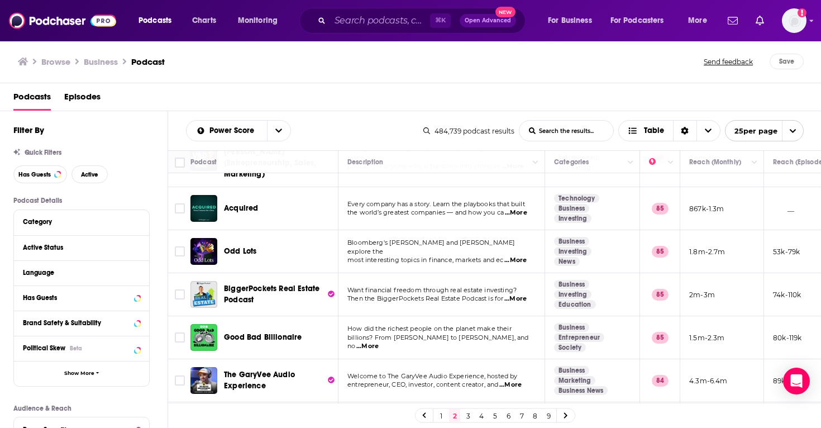
scroll to position [131, 0]
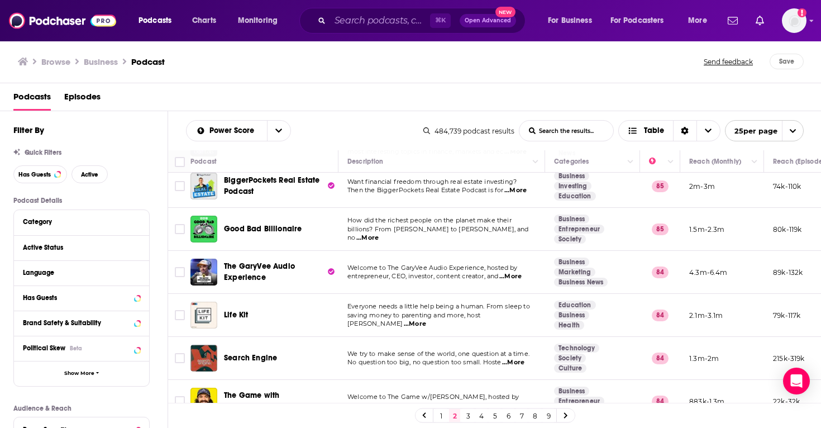
scroll to position [240, 0]
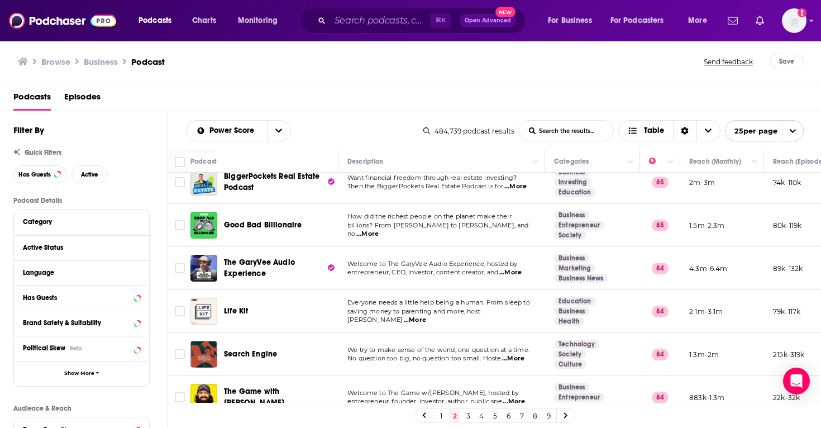
click at [256, 258] on span "The GaryVee Audio Experience" at bounding box center [259, 268] width 71 height 21
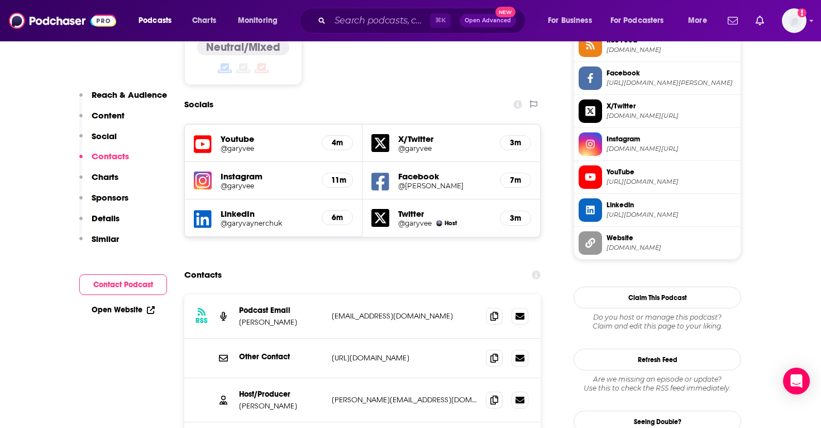
scroll to position [985, 0]
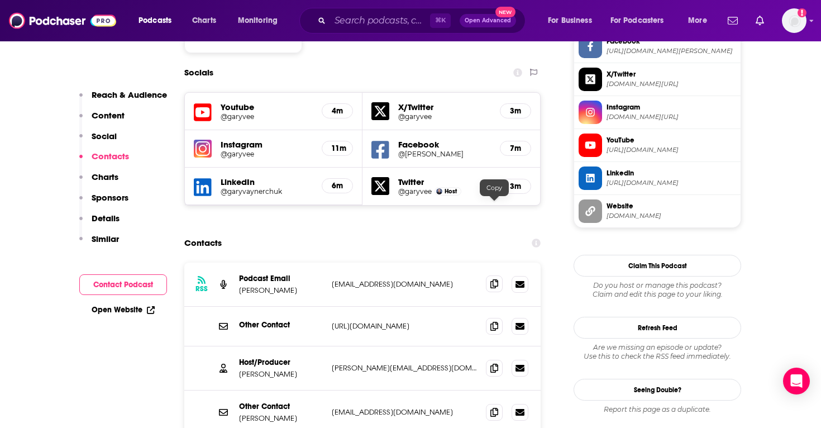
click at [493, 279] on icon at bounding box center [495, 283] width 8 height 9
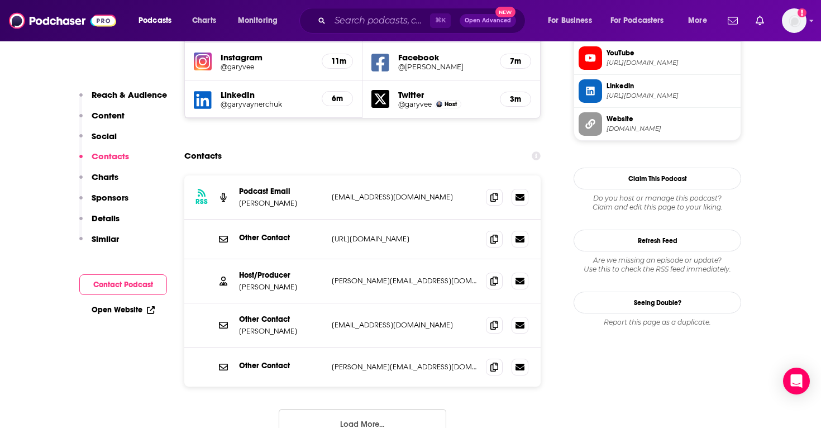
scroll to position [1107, 0]
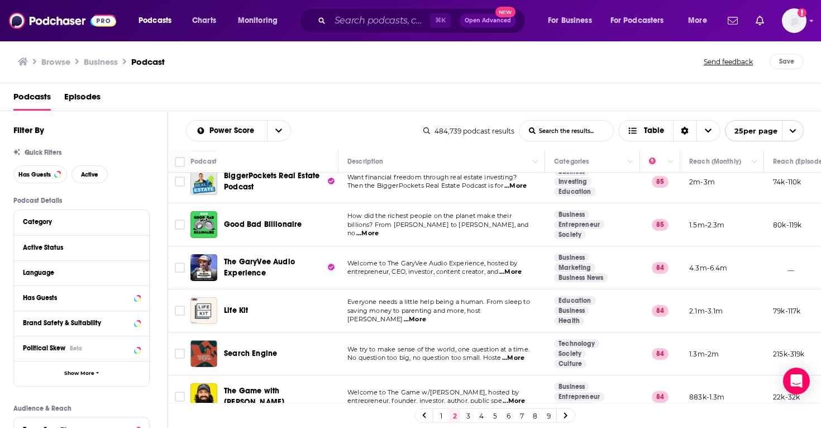
scroll to position [241, 0]
click at [261, 348] on span "Search Engine" at bounding box center [250, 352] width 53 height 9
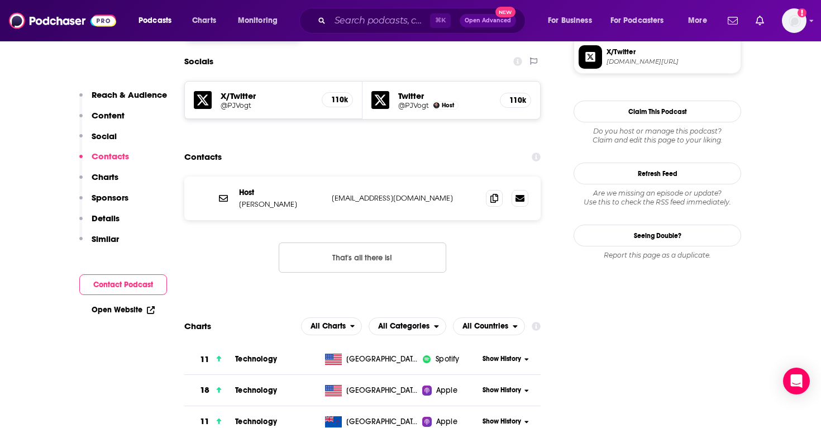
scroll to position [976, 0]
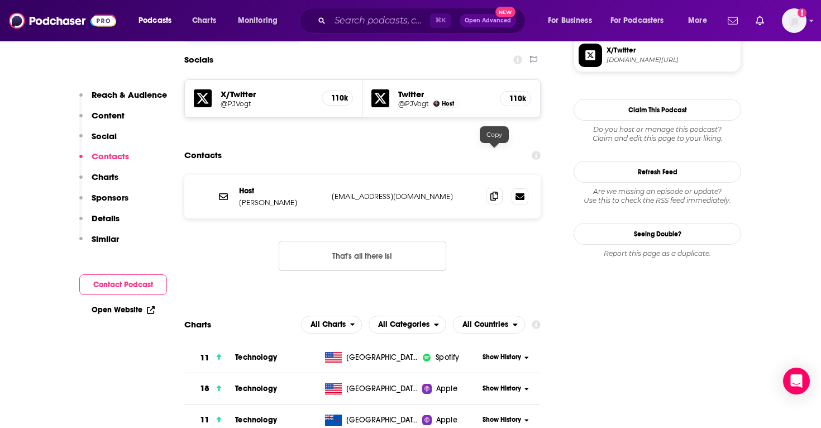
click at [497, 192] on icon at bounding box center [495, 196] width 8 height 9
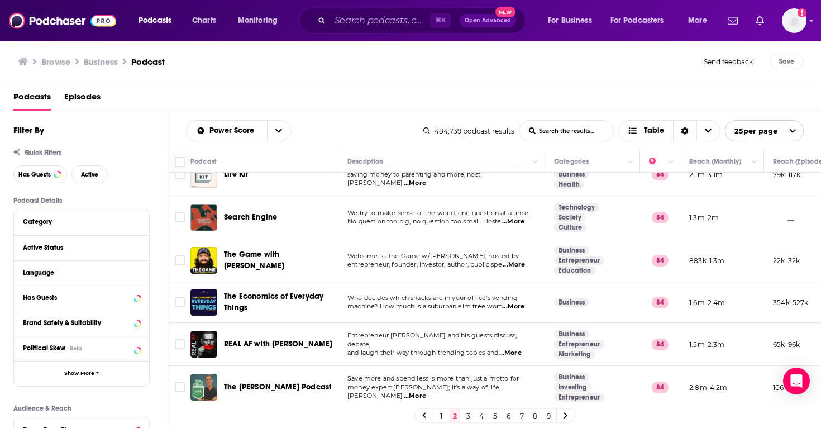
scroll to position [342, 0]
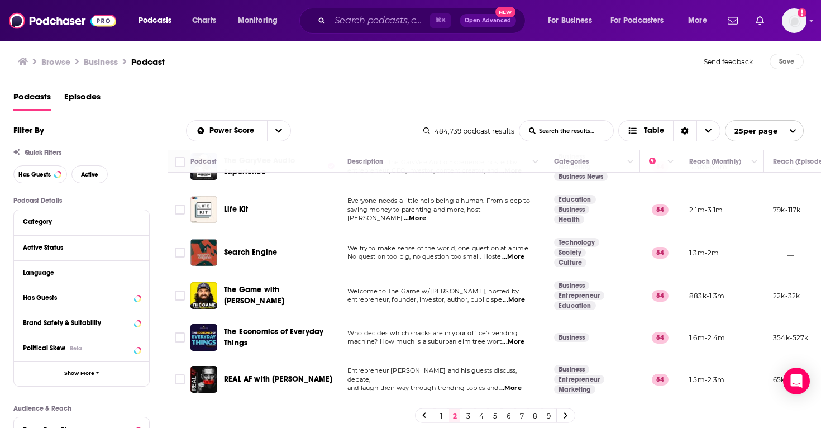
click at [512, 296] on span "...More" at bounding box center [514, 300] width 22 height 9
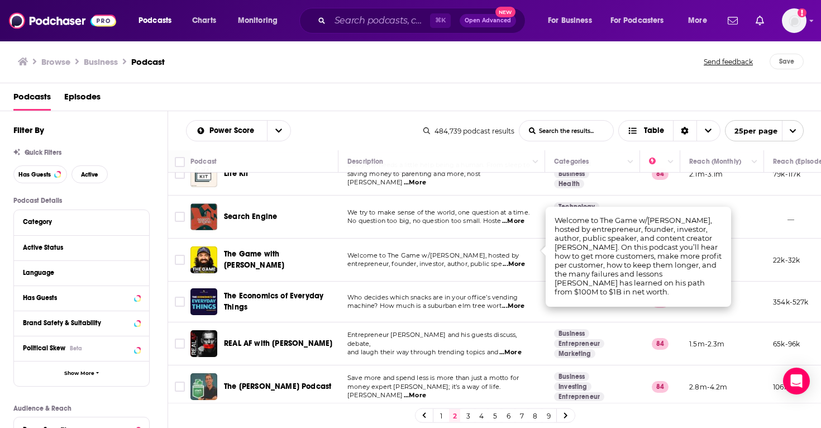
scroll to position [381, 0]
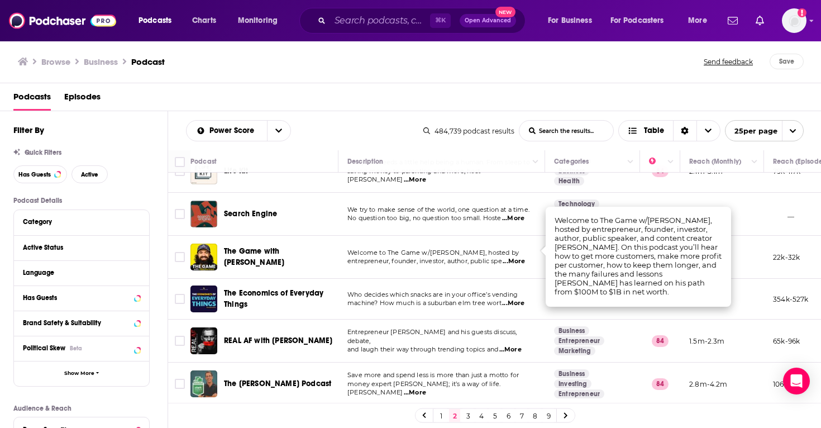
click at [273, 246] on span "The Game with [PERSON_NAME]" at bounding box center [254, 256] width 60 height 21
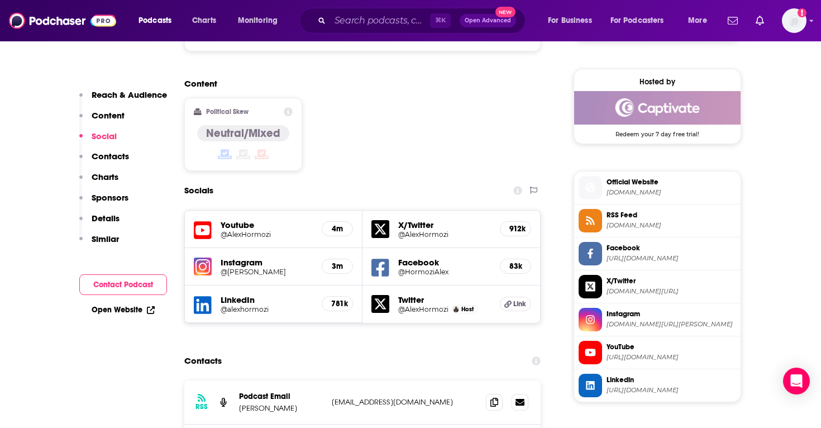
scroll to position [973, 0]
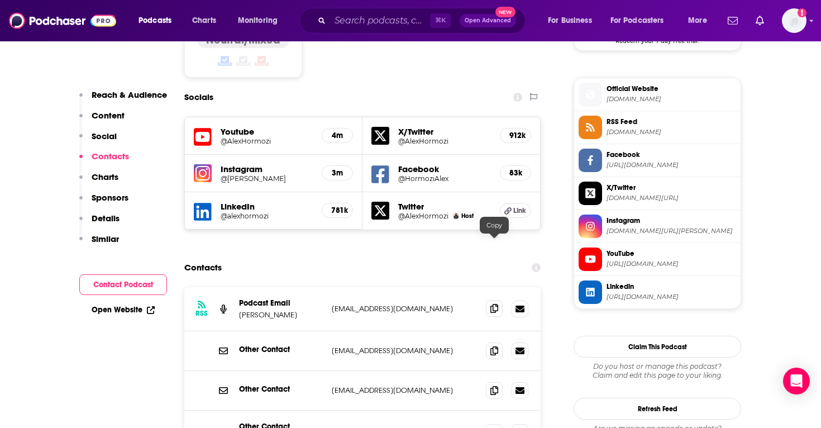
click at [495, 304] on icon at bounding box center [495, 308] width 8 height 9
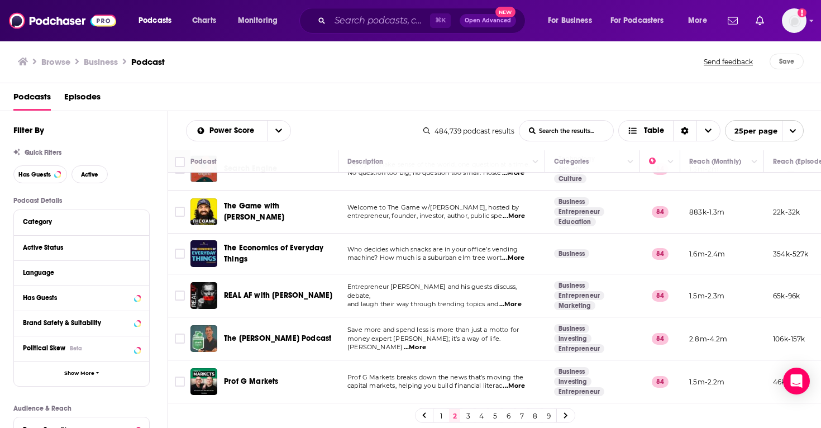
scroll to position [429, 0]
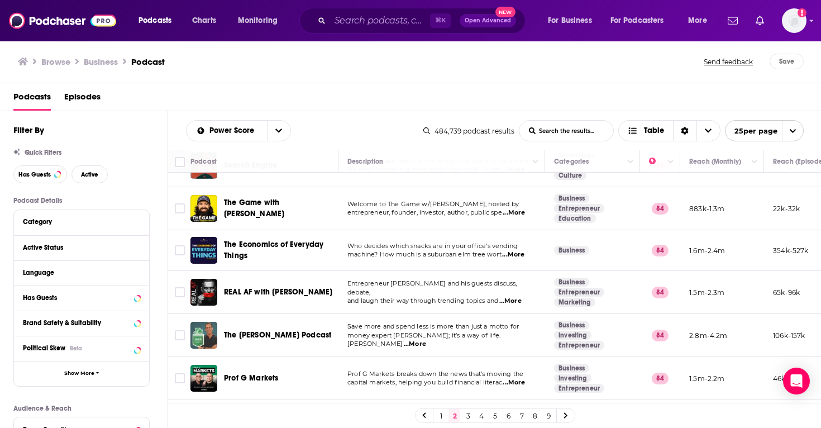
click at [516, 297] on span "...More" at bounding box center [511, 301] width 22 height 9
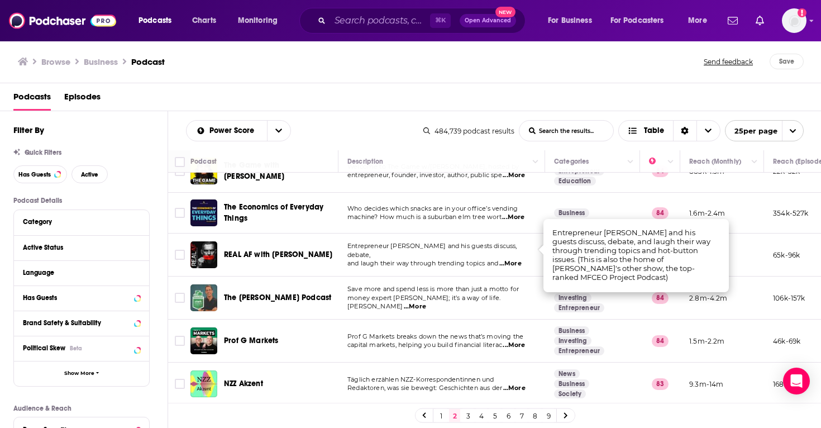
scroll to position [469, 0]
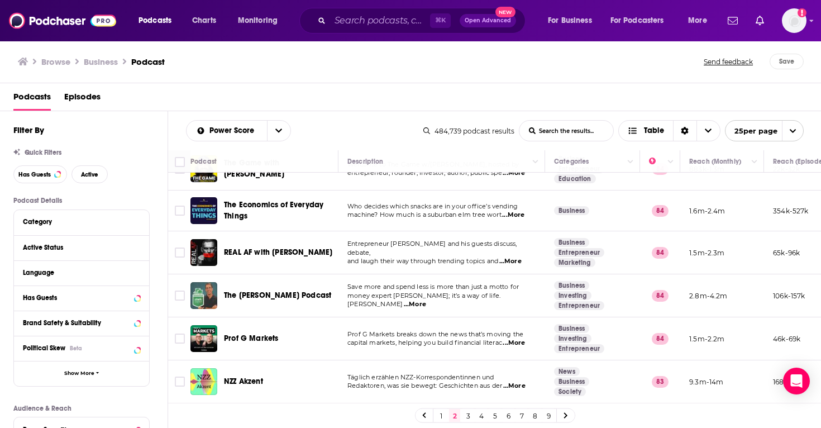
click at [426, 300] on span "...More" at bounding box center [415, 304] width 22 height 9
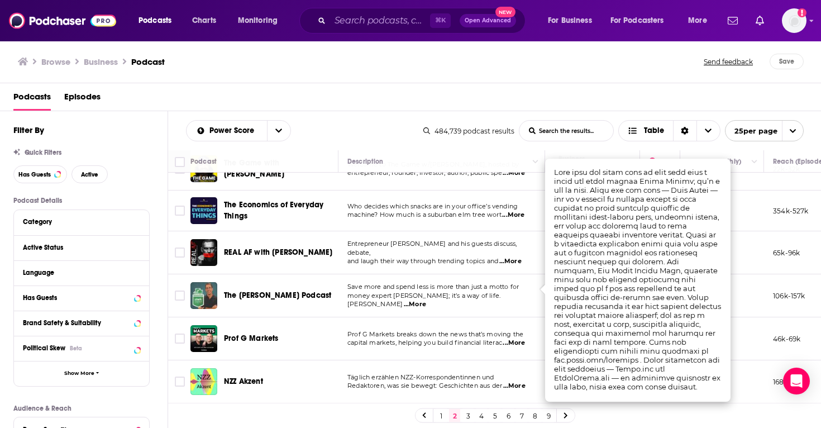
click at [426, 300] on span "...More" at bounding box center [415, 304] width 22 height 9
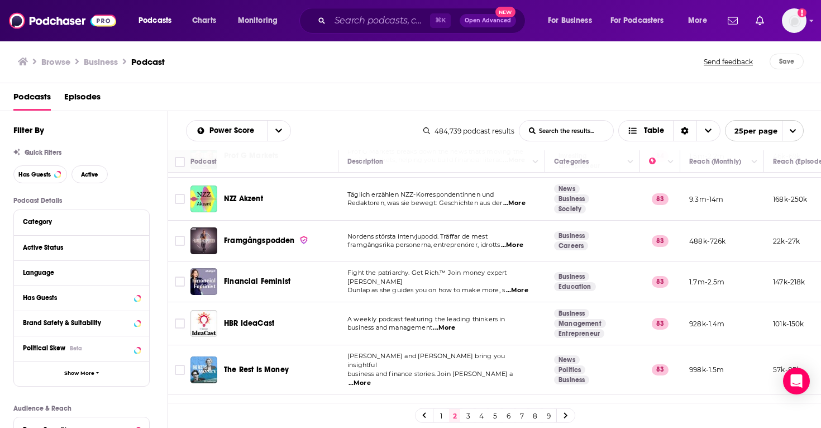
scroll to position [652, 0]
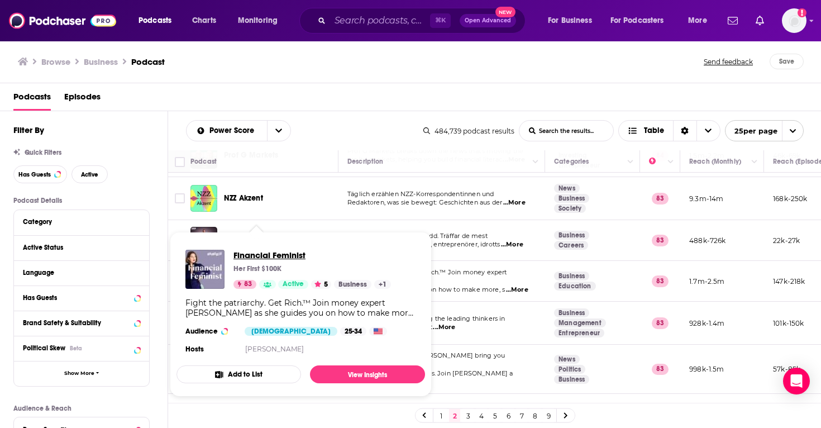
click at [274, 258] on span "Financial Feminist" at bounding box center [313, 255] width 158 height 11
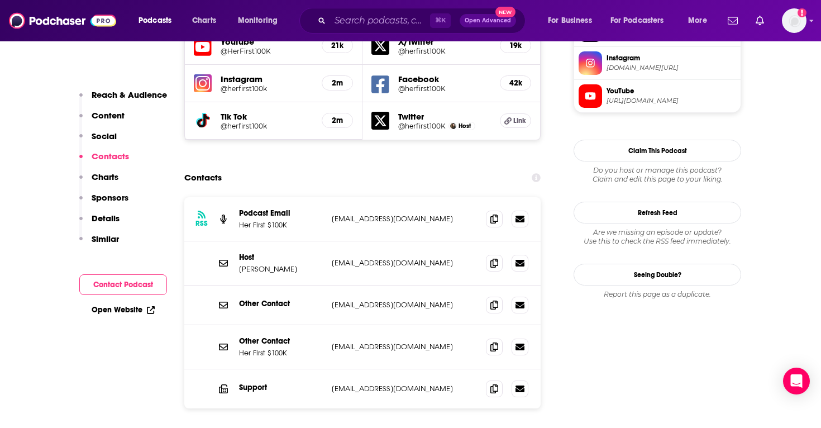
scroll to position [1069, 0]
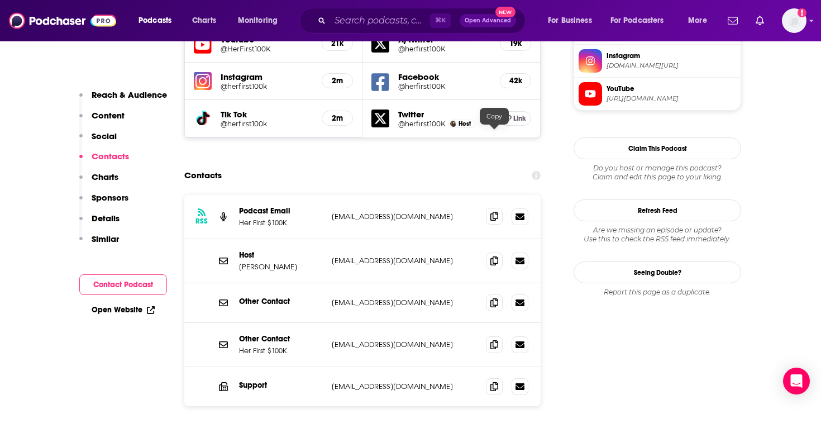
click at [496, 212] on icon at bounding box center [495, 216] width 8 height 9
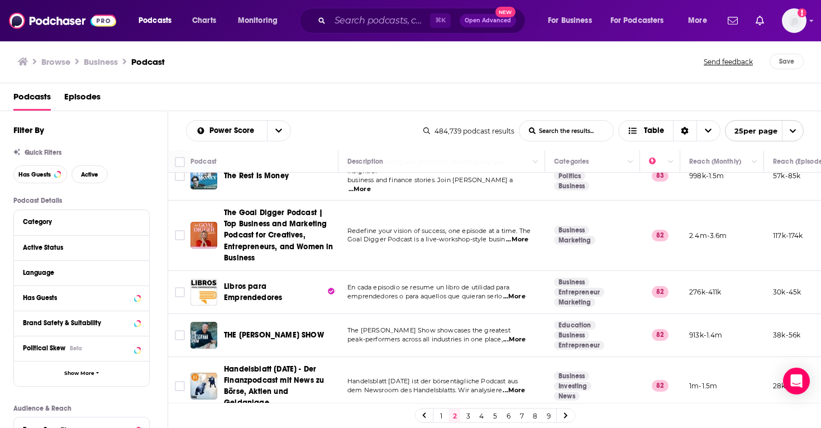
scroll to position [868, 0]
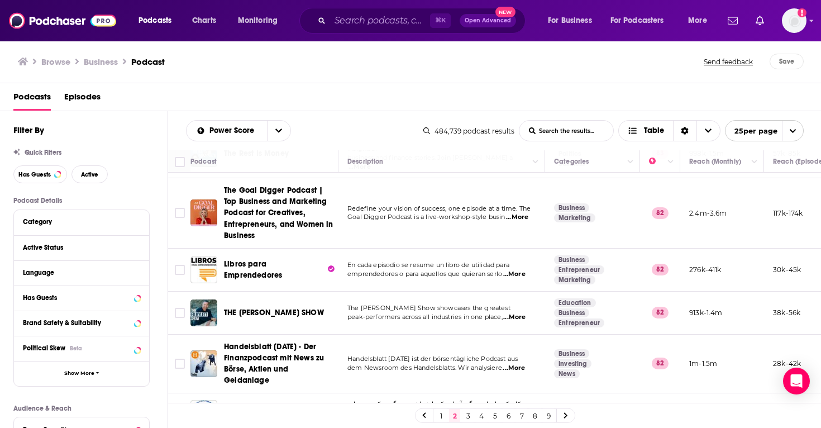
click at [526, 313] on span "...More" at bounding box center [514, 317] width 22 height 9
click at [294, 308] on span "THE [PERSON_NAME] SHOW" at bounding box center [274, 312] width 100 height 9
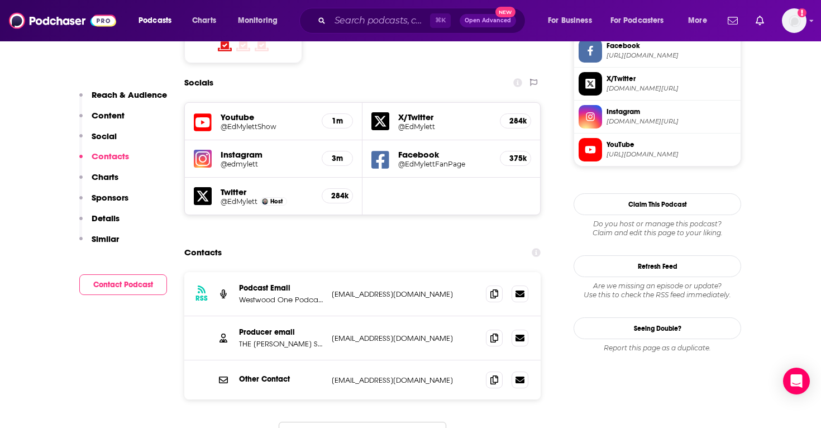
scroll to position [952, 0]
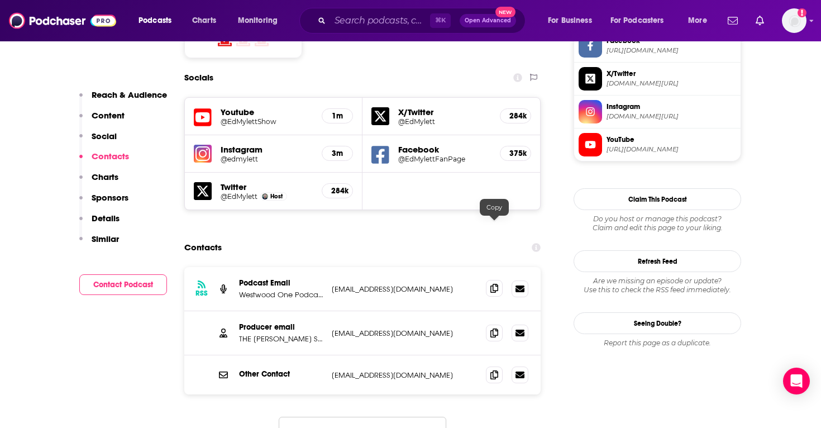
click at [494, 284] on icon at bounding box center [495, 288] width 8 height 9
click at [496, 328] on icon at bounding box center [495, 332] width 8 height 9
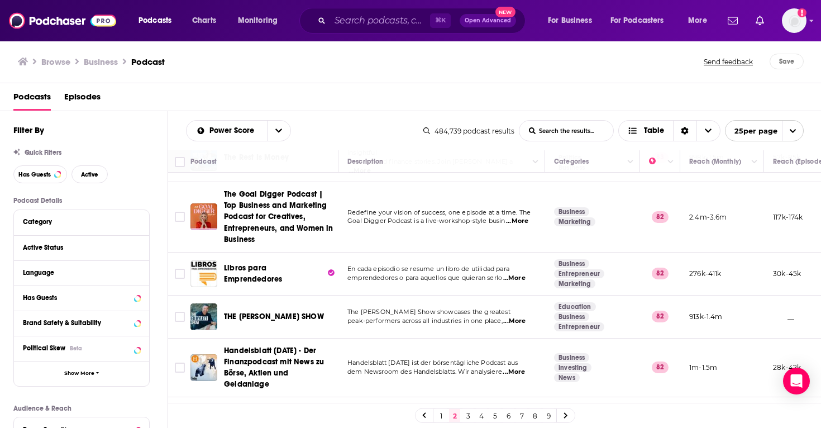
scroll to position [868, 0]
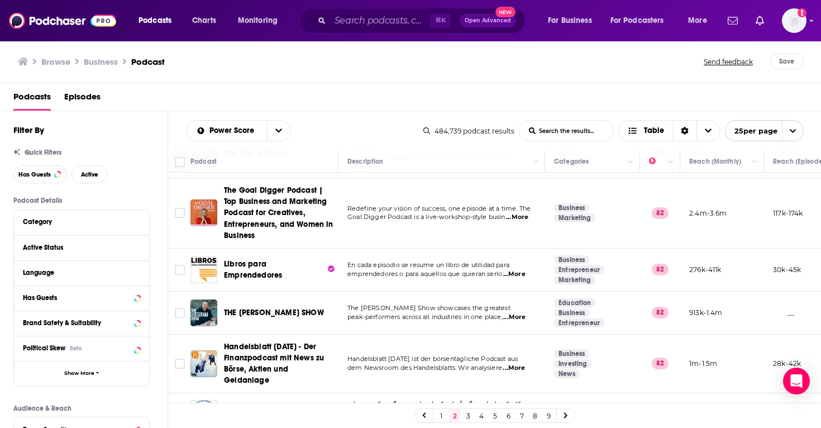
click at [468, 418] on link "3" at bounding box center [468, 415] width 11 height 13
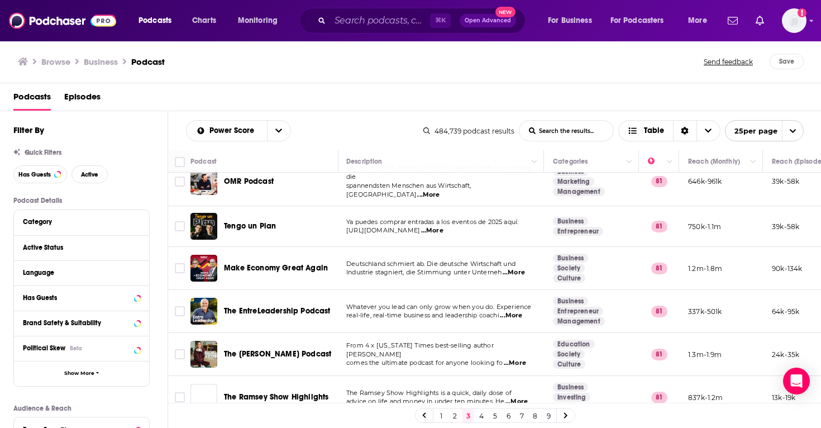
scroll to position [399, 1]
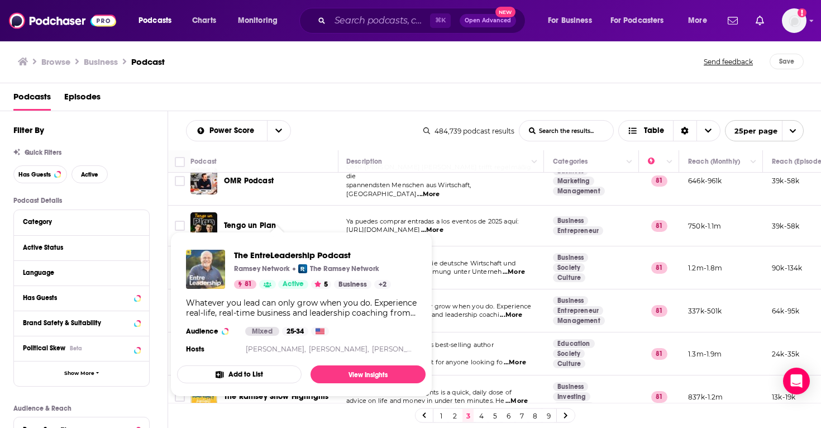
click at [206, 275] on img "The EntreLeadership Podcast" at bounding box center [205, 269] width 39 height 39
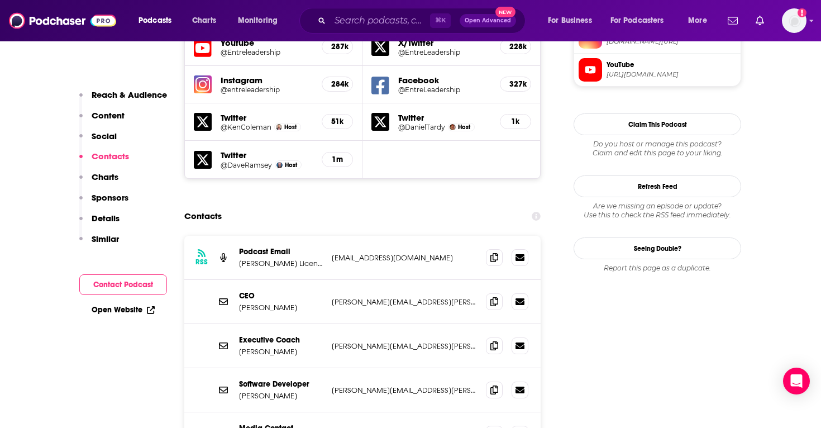
scroll to position [1062, 0]
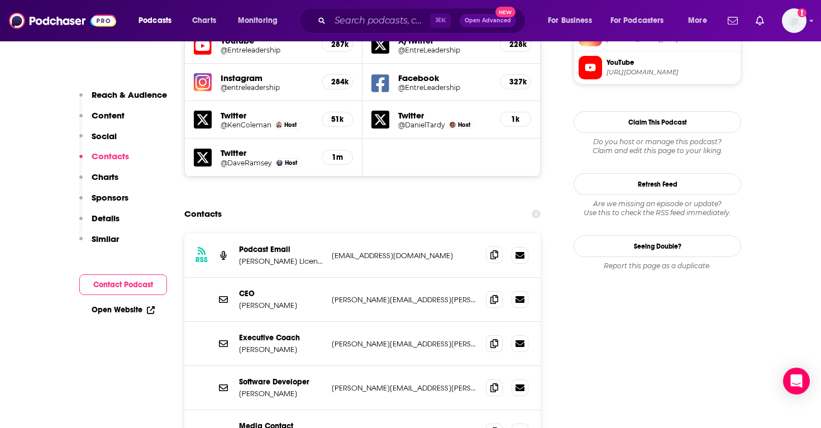
click at [486, 246] on span at bounding box center [494, 254] width 17 height 17
click at [493, 427] on icon at bounding box center [495, 431] width 8 height 9
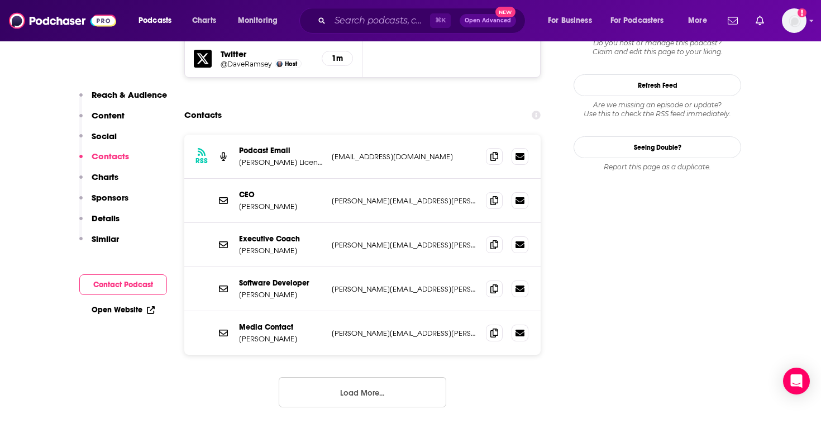
scroll to position [1159, 0]
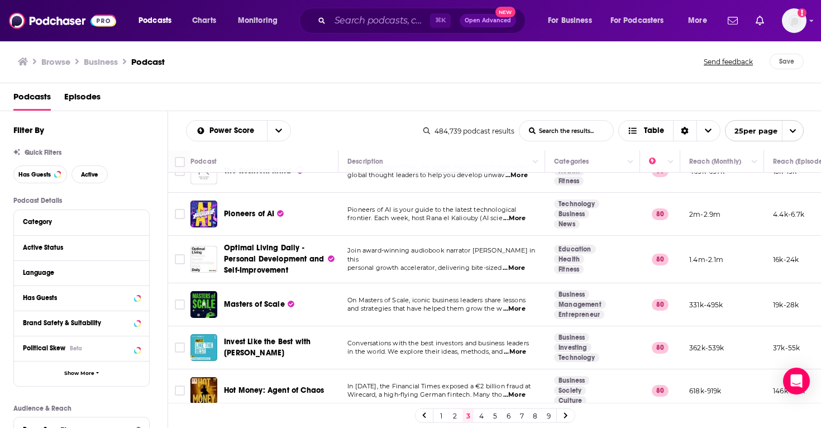
scroll to position [841, 0]
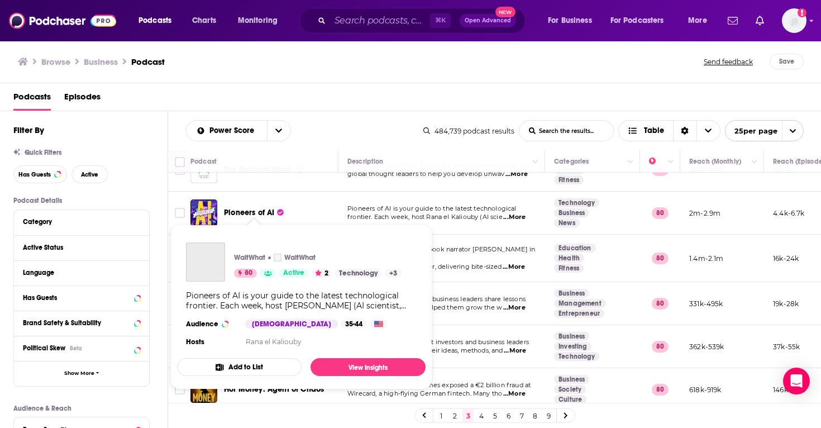
click at [256, 211] on span "Pioneers of AI" at bounding box center [249, 212] width 50 height 9
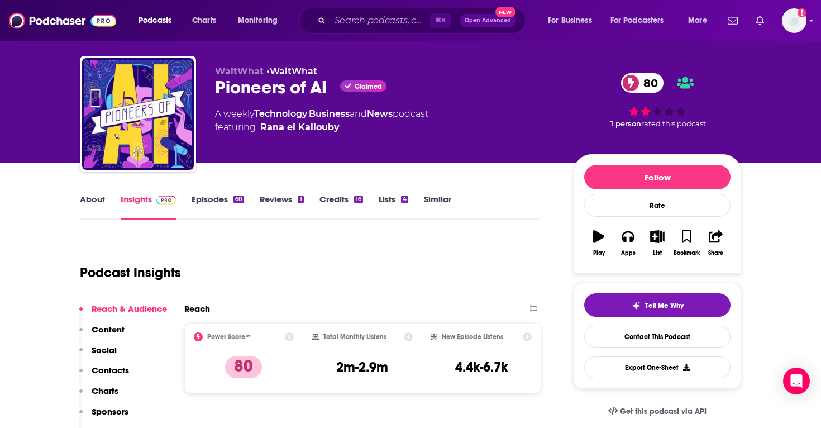
scroll to position [21, 0]
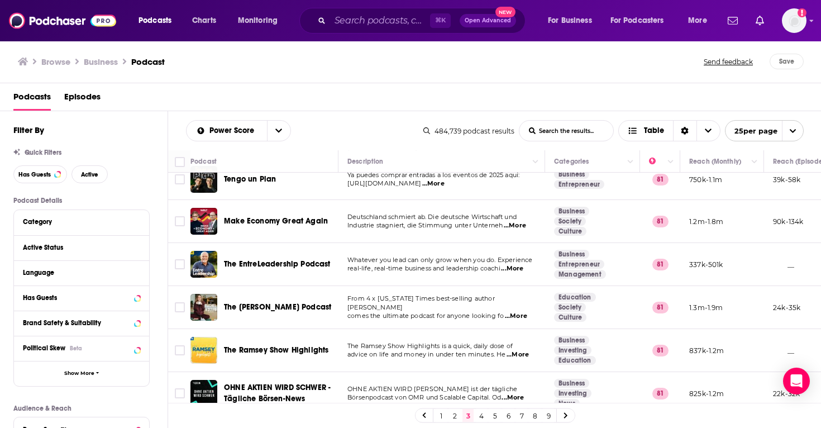
scroll to position [841, 0]
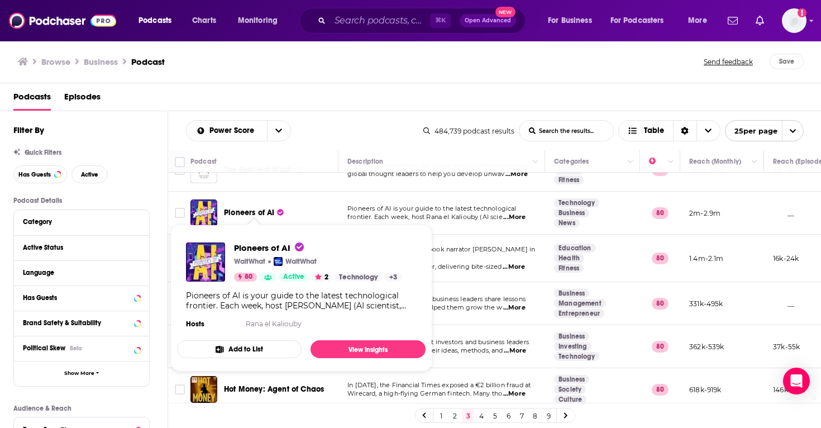
click at [263, 211] on span "Pioneers of AI" at bounding box center [249, 212] width 50 height 9
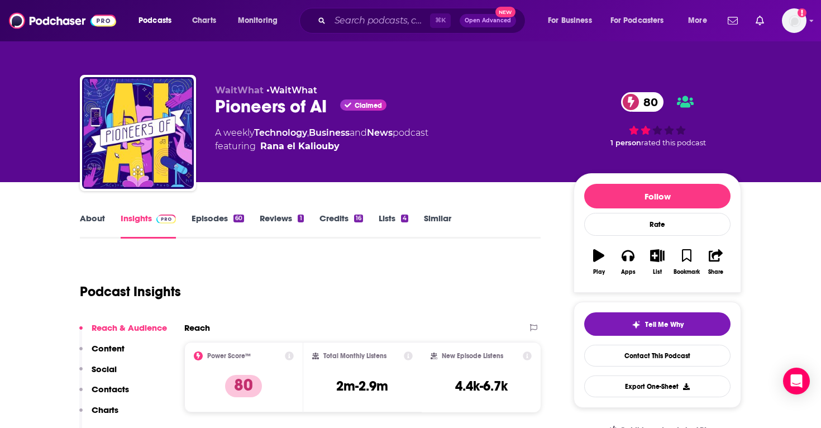
drag, startPoint x: 339, startPoint y: 149, endPoint x: 293, endPoint y: 147, distance: 45.8
click at [293, 148] on span "featuring [PERSON_NAME]" at bounding box center [321, 146] width 213 height 13
click at [293, 162] on div "WaitWhat • WaitWhat Pioneers of AI Claimed 80 A weekly Technology , Business an…" at bounding box center [385, 129] width 341 height 89
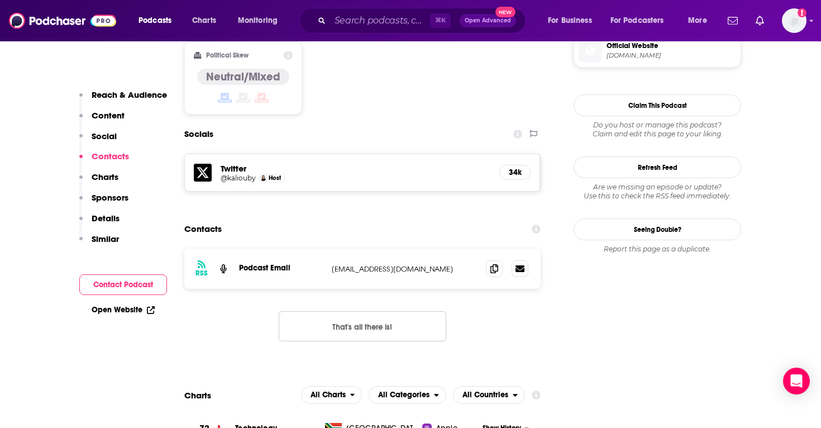
scroll to position [914, 0]
click at [497, 264] on icon at bounding box center [495, 268] width 8 height 9
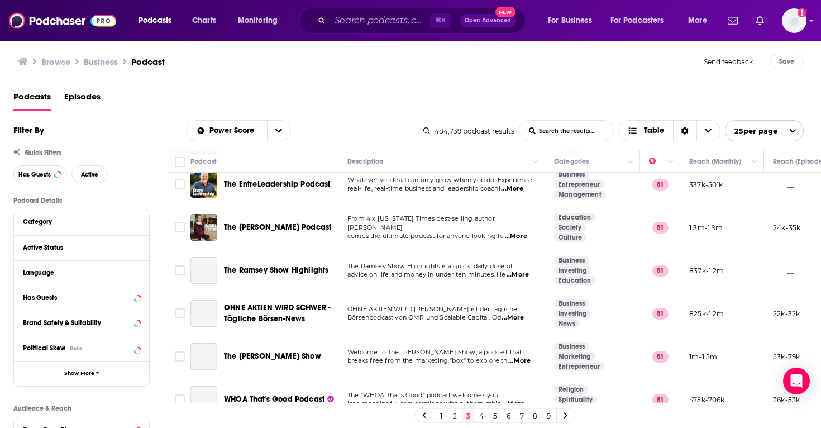
scroll to position [841, 0]
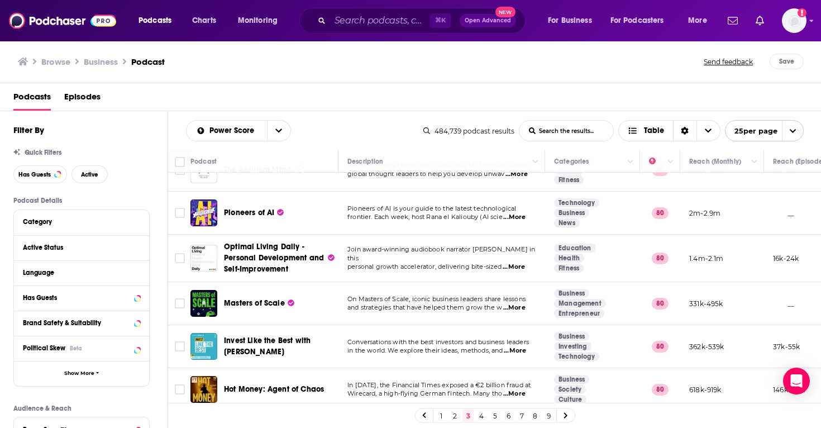
click at [483, 419] on link "4" at bounding box center [481, 415] width 11 height 13
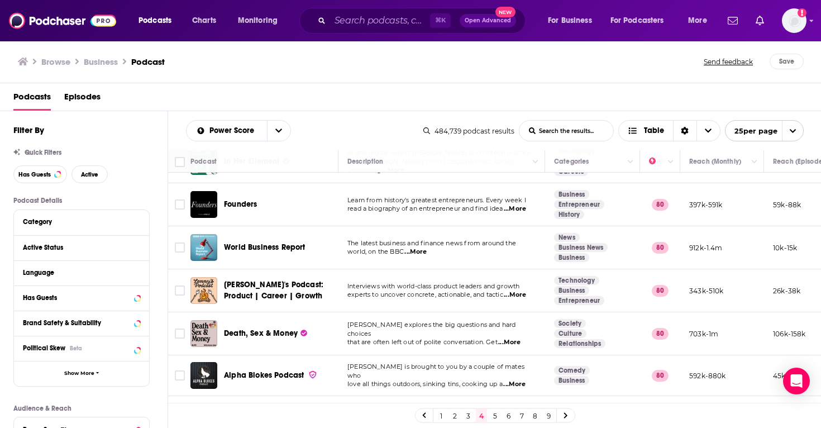
scroll to position [120, 0]
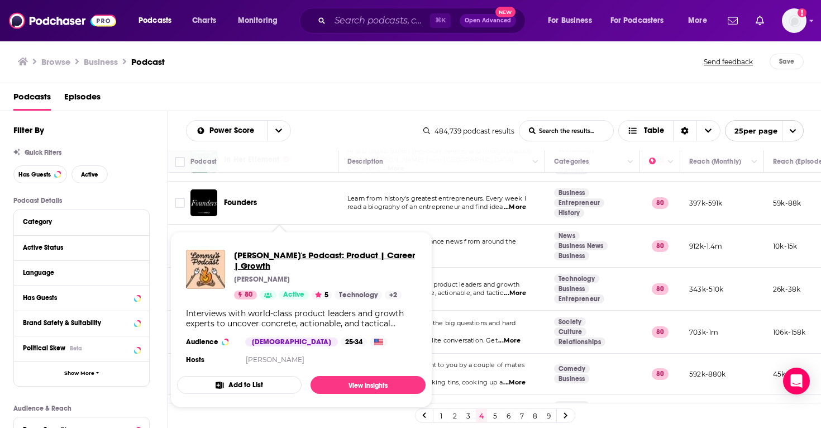
click at [288, 251] on span "[PERSON_NAME]'s Podcast: Product | Career | Growth" at bounding box center [325, 260] width 183 height 21
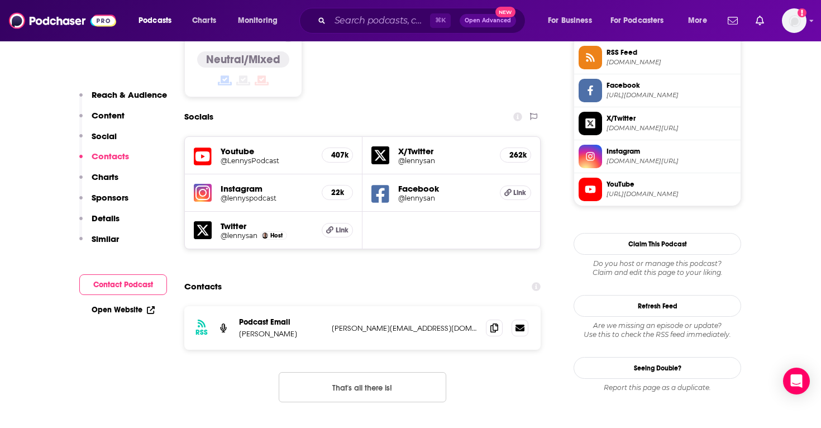
scroll to position [978, 0]
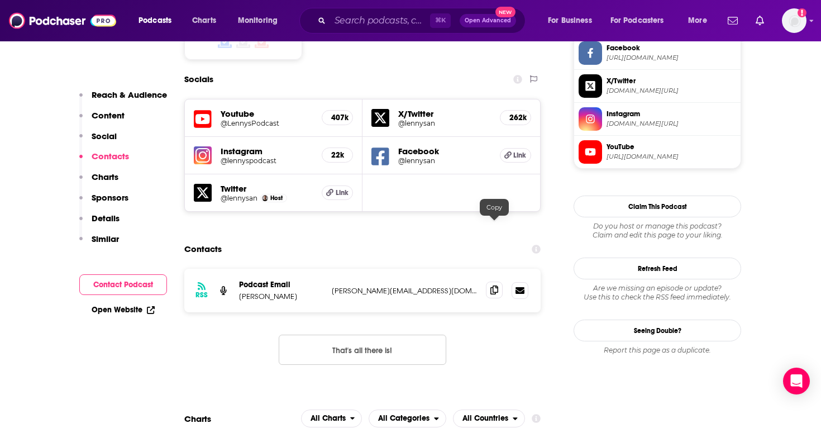
click at [493, 282] on span at bounding box center [494, 290] width 17 height 17
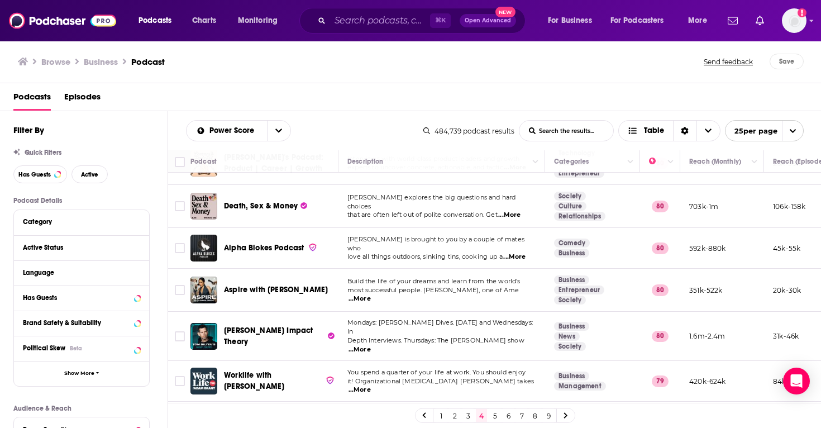
scroll to position [248, 0]
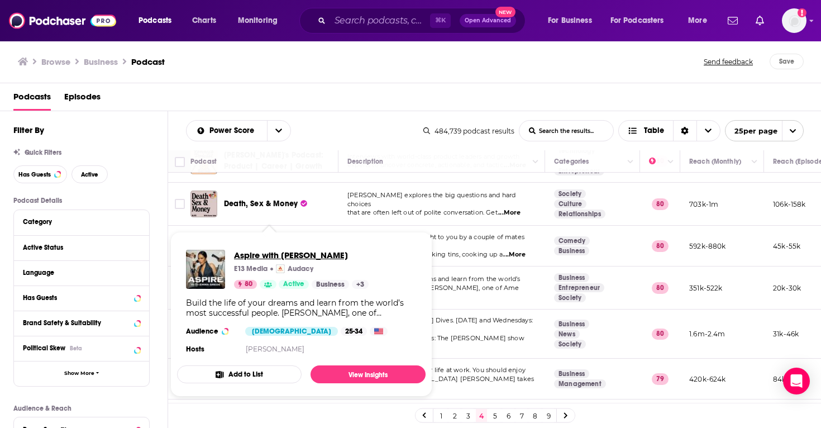
click at [299, 256] on span "Aspire with [PERSON_NAME]" at bounding box center [301, 255] width 135 height 11
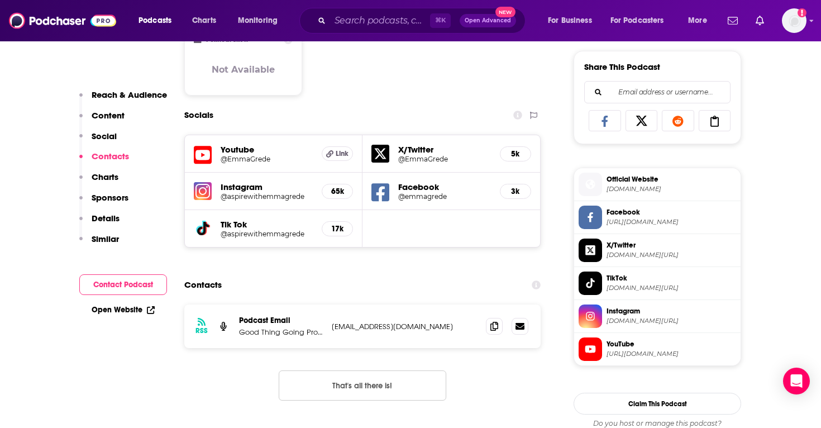
scroll to position [691, 0]
click at [493, 329] on icon at bounding box center [495, 326] width 8 height 9
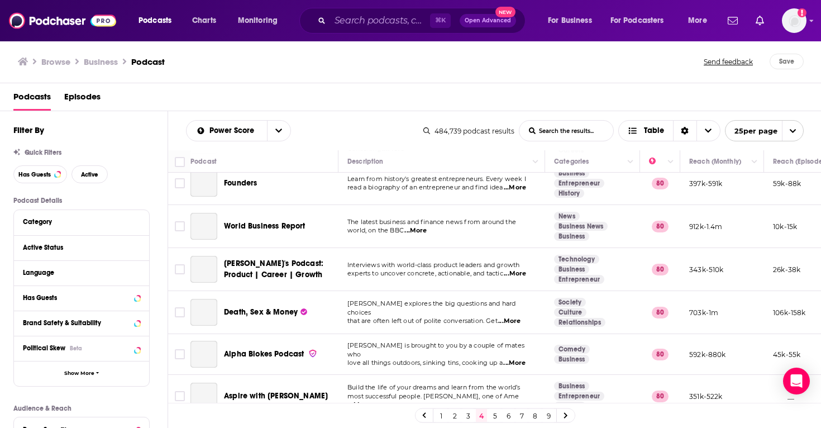
scroll to position [839, 0]
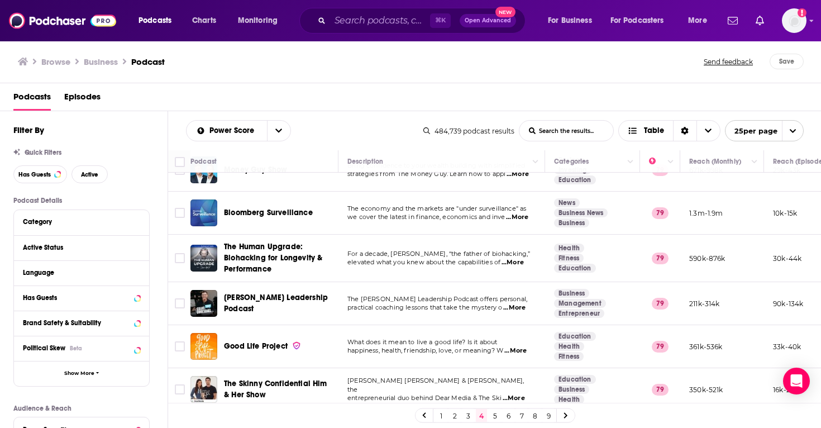
click at [353, 235] on td "For a decade, [PERSON_NAME], “the father of biohacking,” elevated what you knew…" at bounding box center [442, 258] width 207 height 47
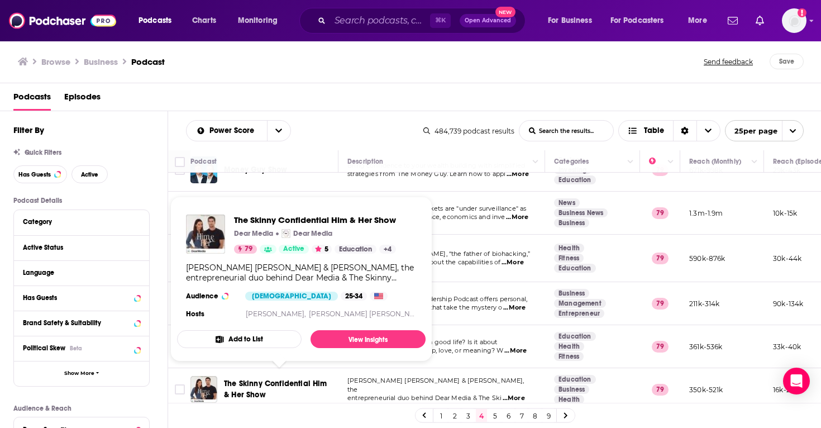
click at [293, 379] on span "The Skinny Confidential Him & Her Show" at bounding box center [275, 389] width 103 height 21
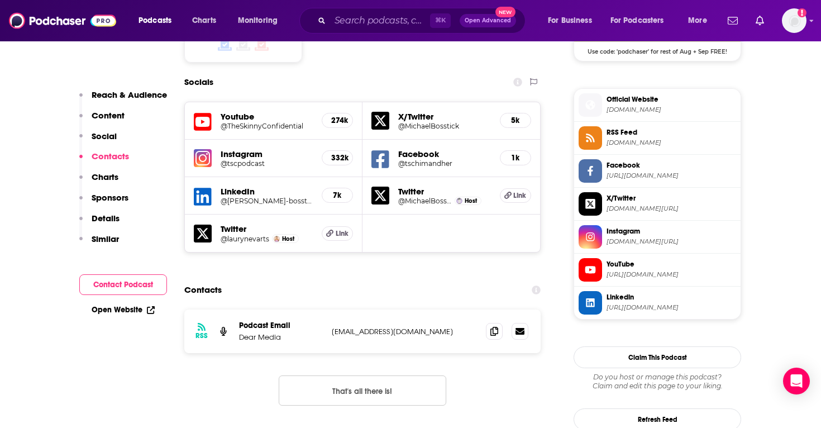
scroll to position [980, 0]
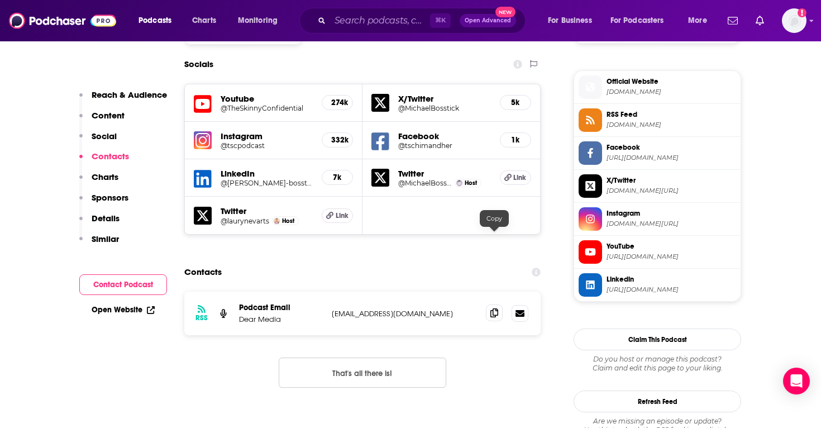
click at [491, 308] on icon at bounding box center [495, 312] width 8 height 9
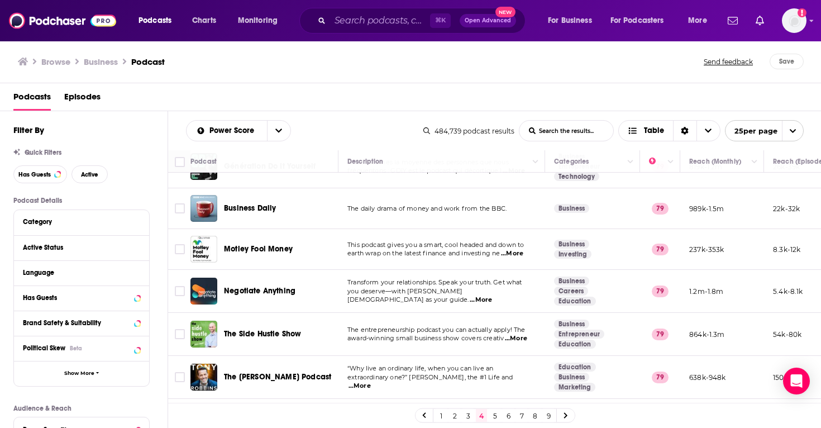
scroll to position [575, 0]
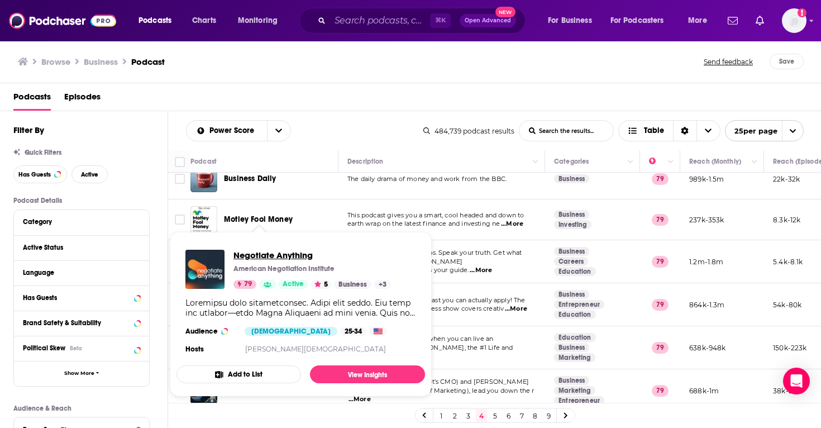
click at [290, 258] on span "Negotiate Anything" at bounding box center [313, 255] width 158 height 11
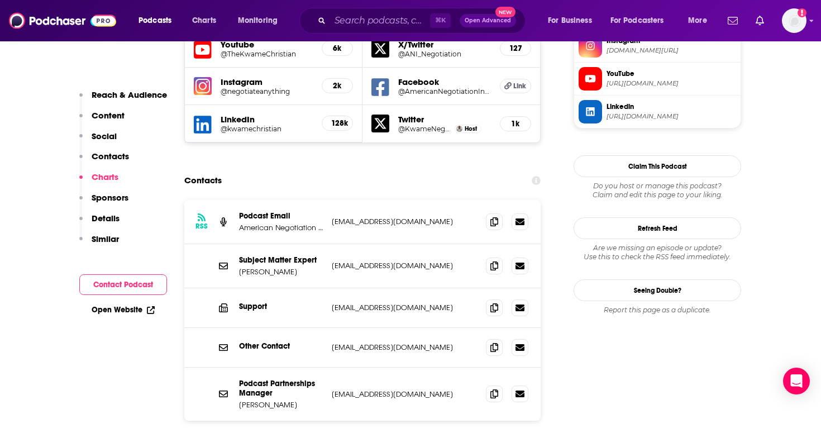
scroll to position [1050, 0]
click at [492, 213] on span at bounding box center [494, 221] width 17 height 17
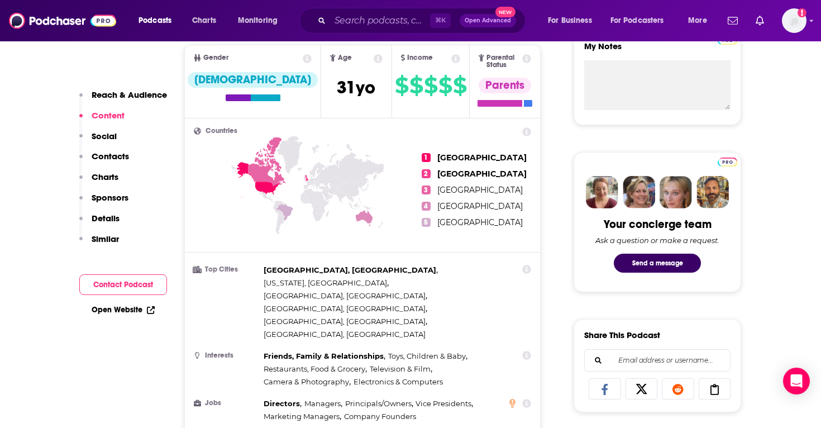
scroll to position [0, 0]
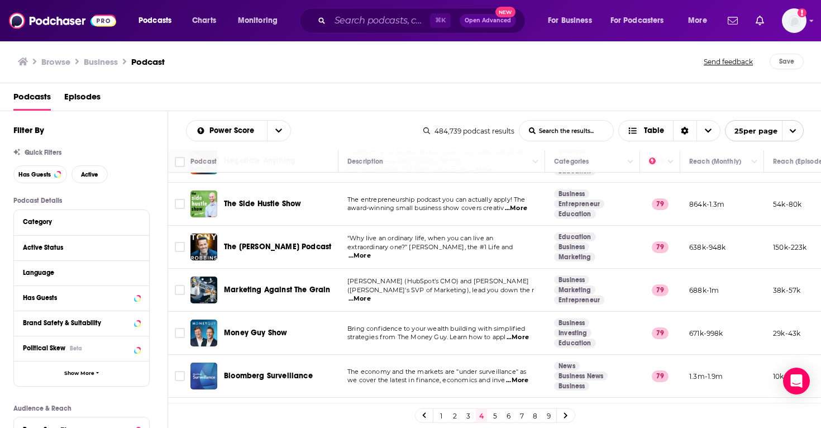
scroll to position [671, 0]
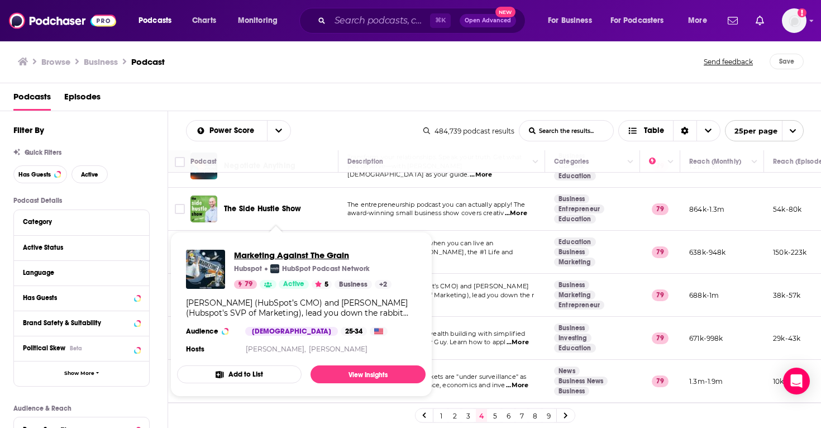
click at [298, 253] on span "Marketing Against The Grain" at bounding box center [313, 255] width 158 height 11
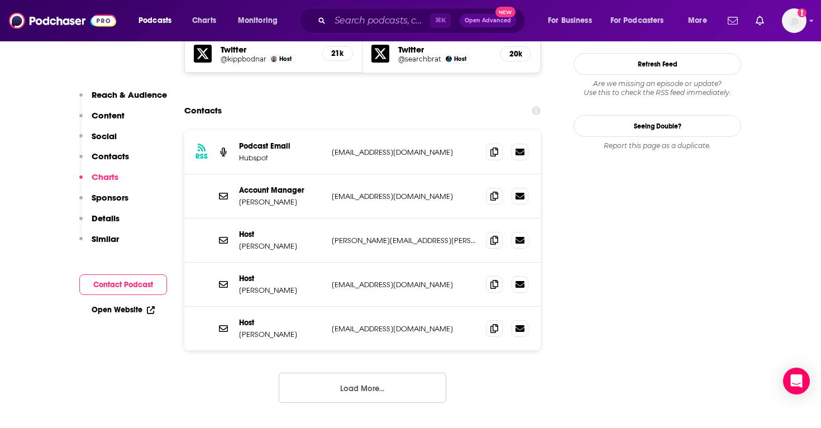
scroll to position [1047, 0]
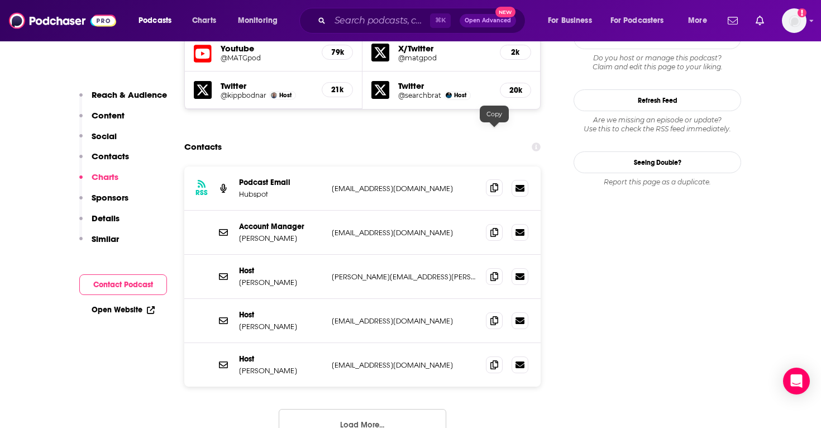
click at [492, 183] on icon at bounding box center [495, 187] width 8 height 9
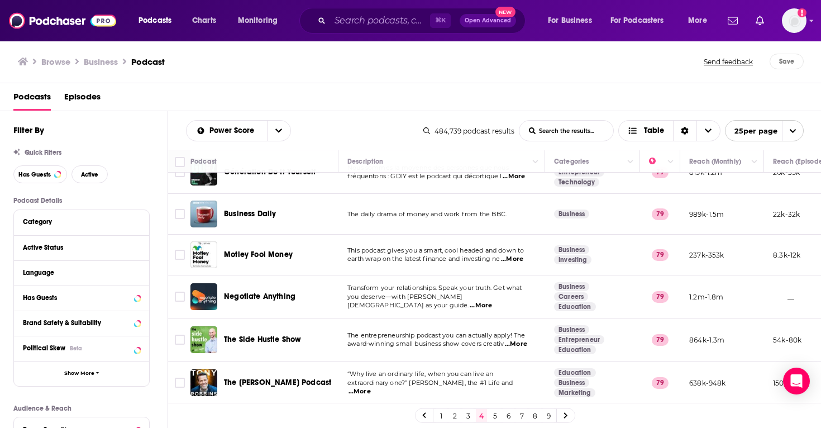
scroll to position [545, 0]
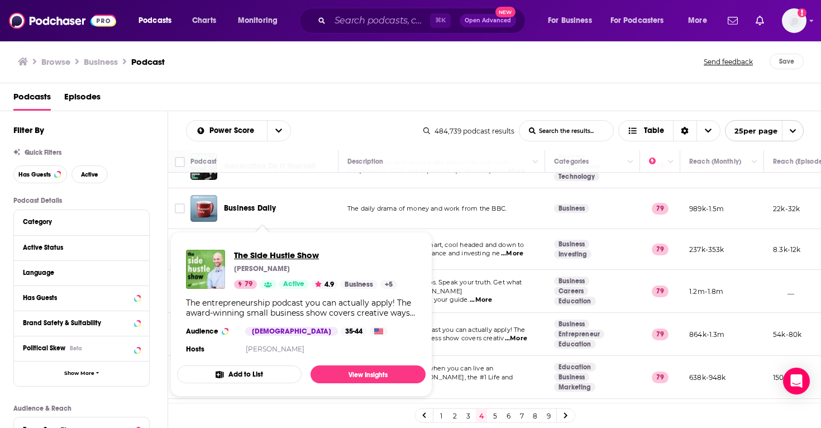
click at [254, 253] on span "The Side Hustle Show" at bounding box center [315, 255] width 163 height 11
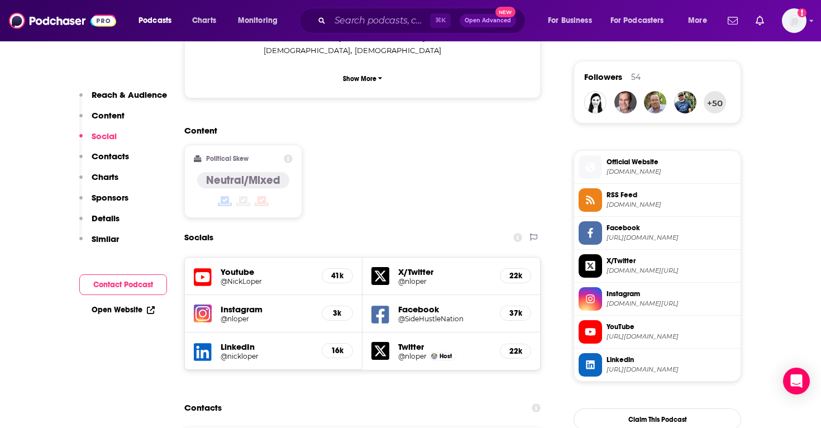
scroll to position [923, 0]
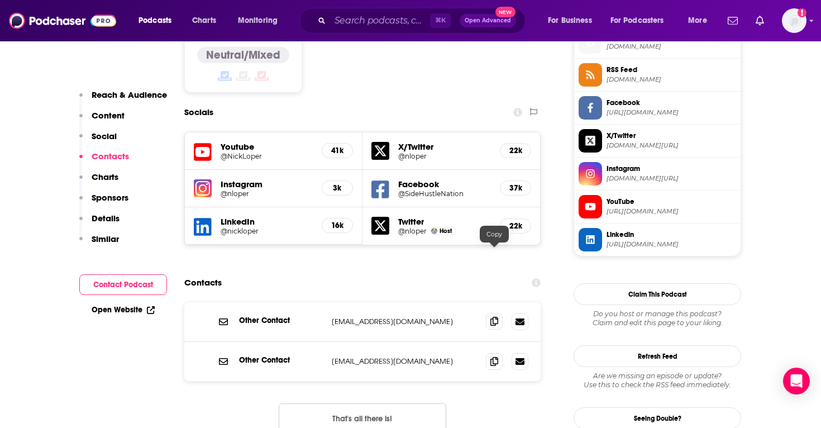
click at [493, 317] on icon at bounding box center [495, 321] width 8 height 9
click at [155, 24] on span "Podcasts" at bounding box center [155, 21] width 33 height 16
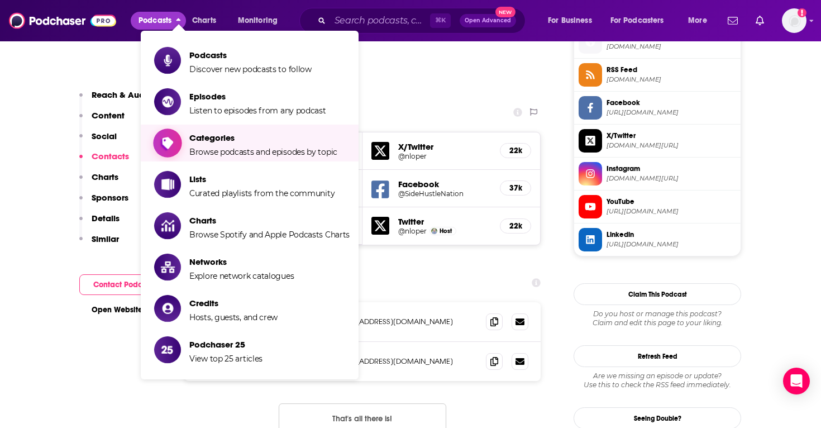
click at [260, 153] on span "Browse podcasts and episodes by topic" at bounding box center [263, 152] width 148 height 10
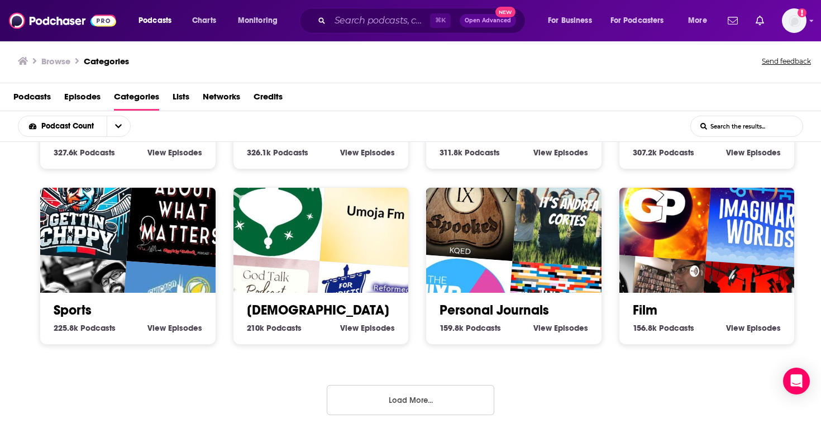
scroll to position [494, 0]
click at [439, 390] on button "Load More..." at bounding box center [411, 400] width 168 height 30
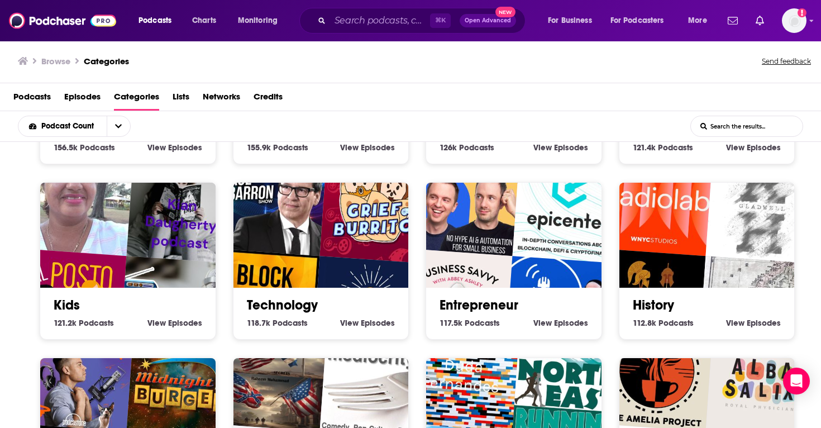
scroll to position [848, 0]
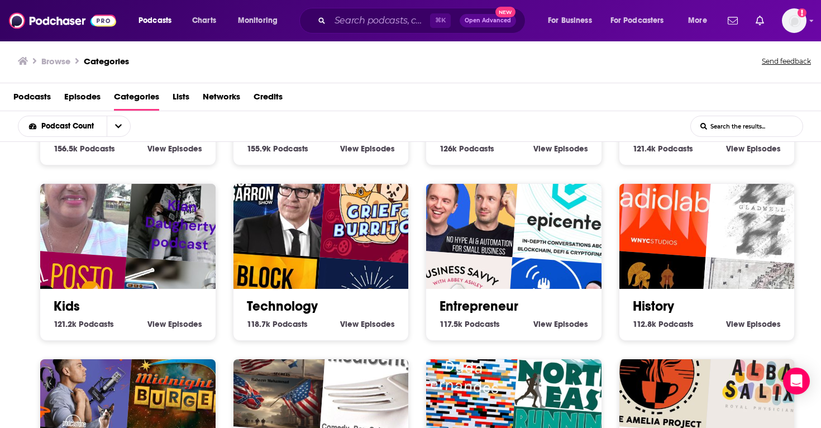
click at [459, 302] on link "Entrepreneur" at bounding box center [479, 306] width 79 height 17
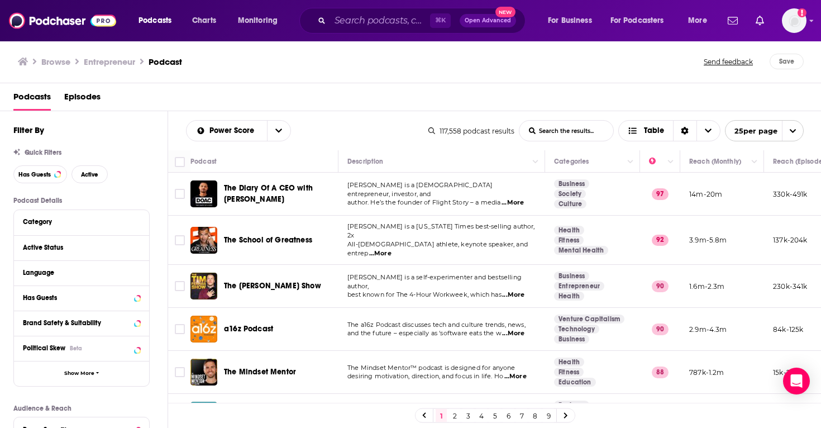
scroll to position [80, 0]
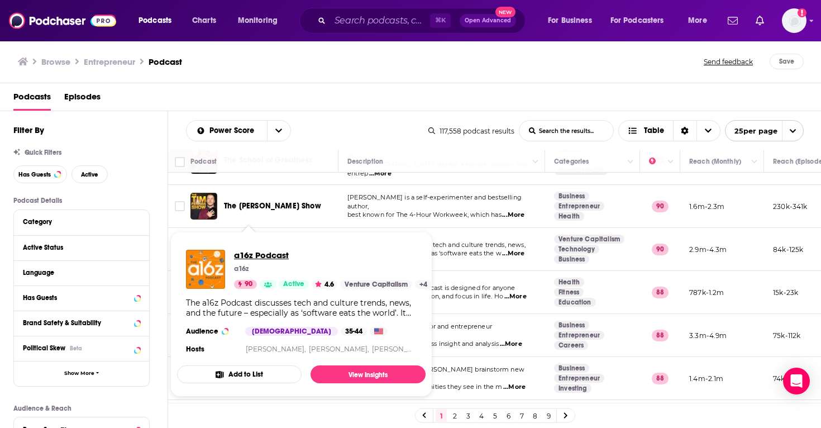
click at [261, 252] on span "a16z Podcast" at bounding box center [333, 255] width 198 height 11
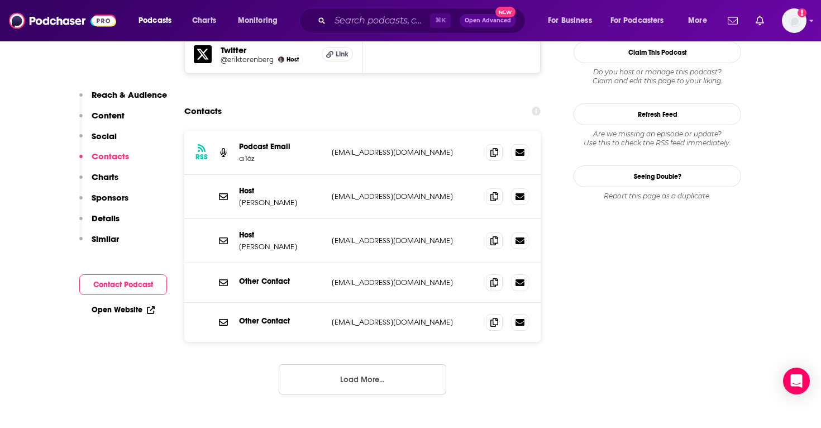
scroll to position [1142, 0]
click at [494, 148] on icon at bounding box center [495, 152] width 8 height 9
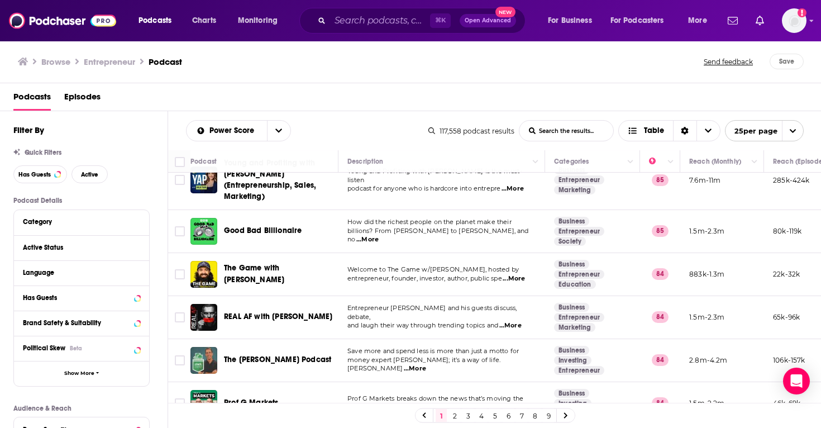
scroll to position [382, 0]
